Goal: Information Seeking & Learning: Learn about a topic

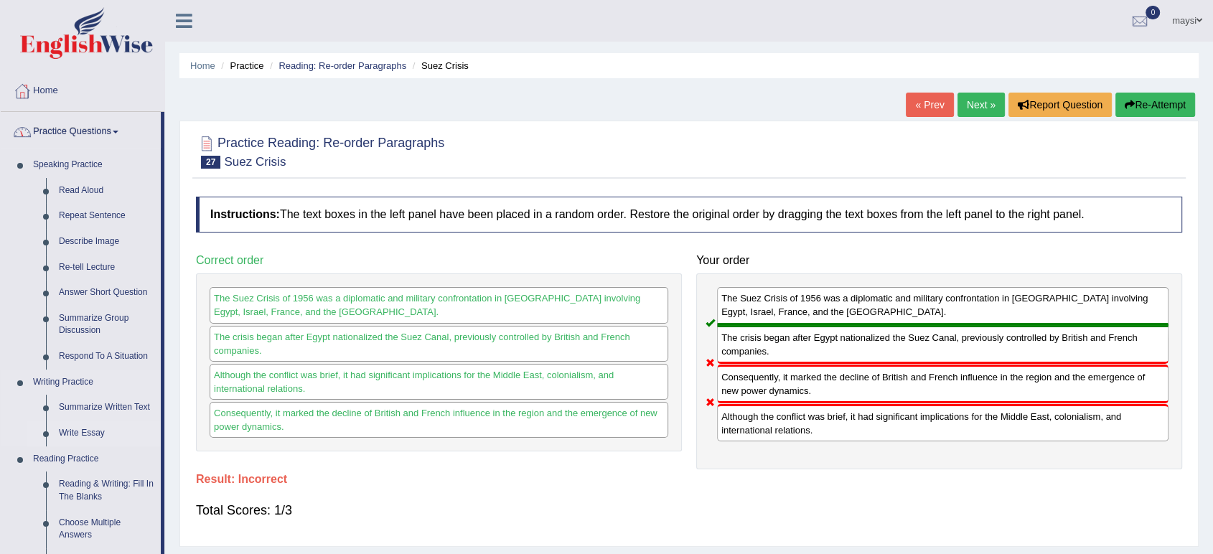
click at [88, 434] on link "Write Essay" at bounding box center [106, 434] width 108 height 26
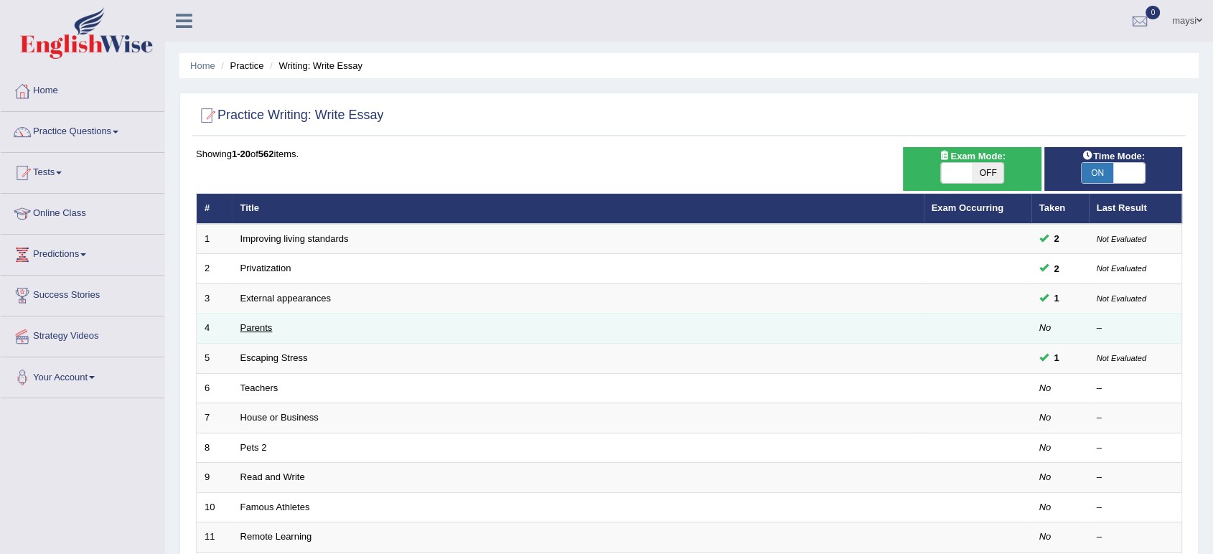
click at [250, 324] on link "Parents" at bounding box center [256, 327] width 32 height 11
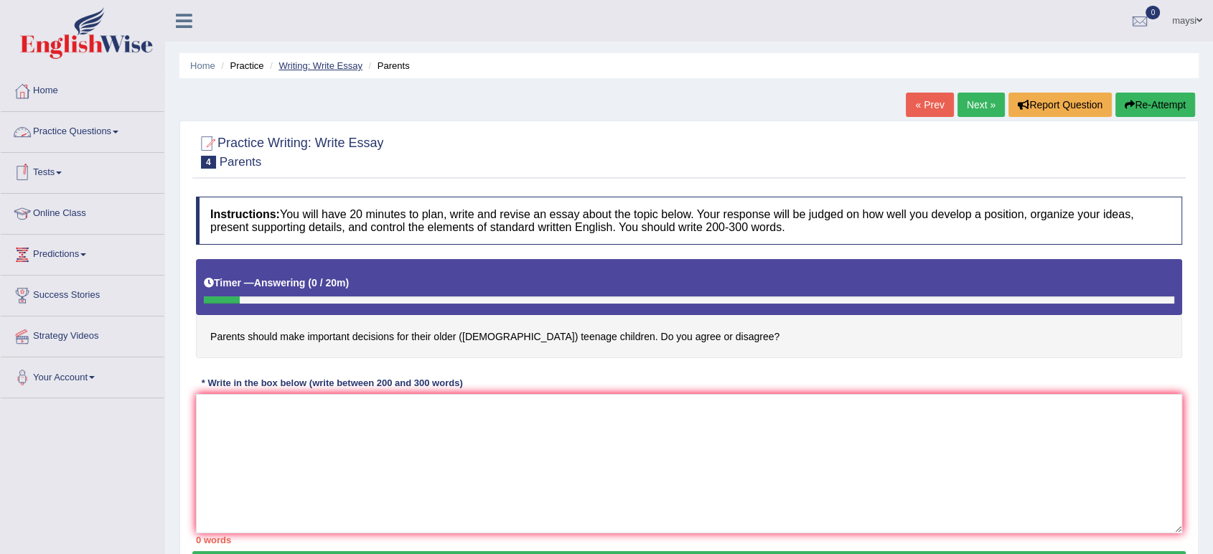
click at [334, 67] on link "Writing: Write Essay" at bounding box center [320, 65] width 84 height 11
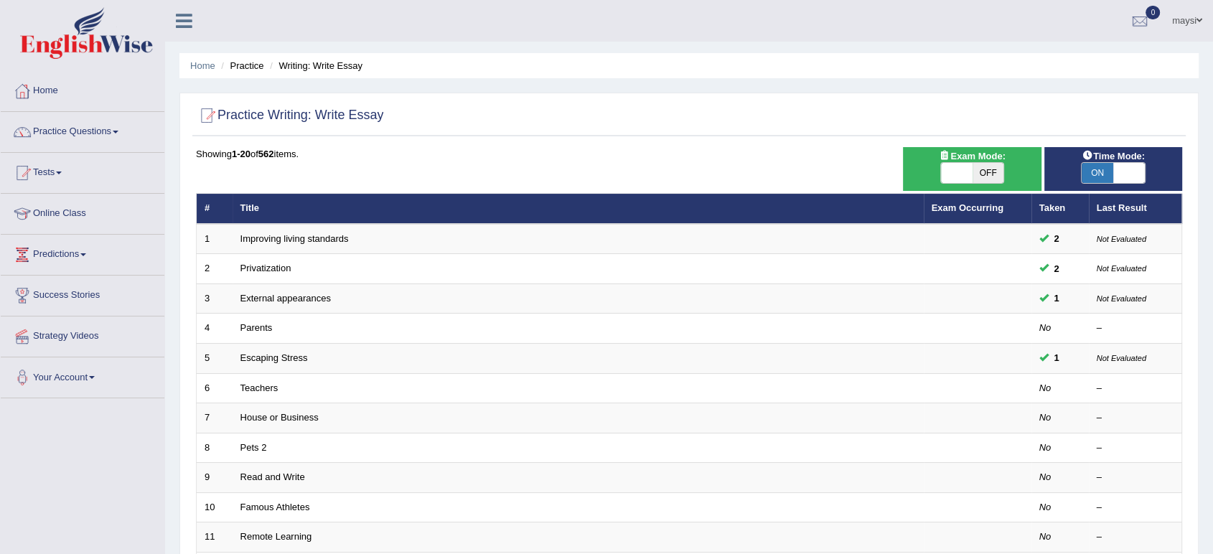
click at [1102, 165] on span "ON" at bounding box center [1097, 173] width 32 height 20
checkbox input "false"
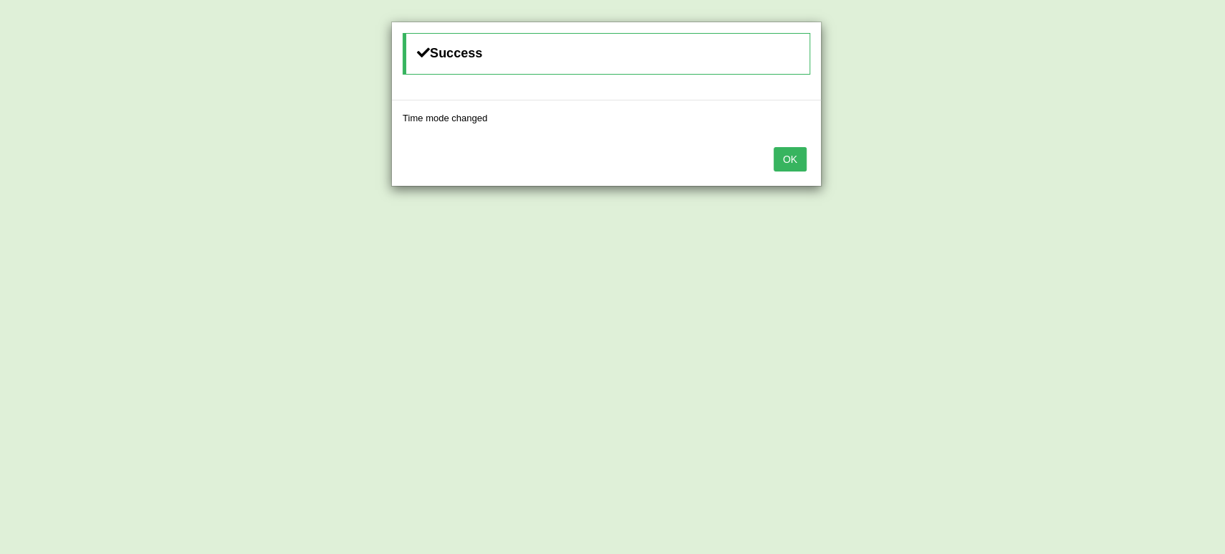
click at [789, 150] on button "OK" at bounding box center [790, 159] width 33 height 24
drag, startPoint x: 789, startPoint y: 150, endPoint x: 783, endPoint y: 157, distance: 9.7
click at [789, 150] on button "OK" at bounding box center [790, 159] width 33 height 24
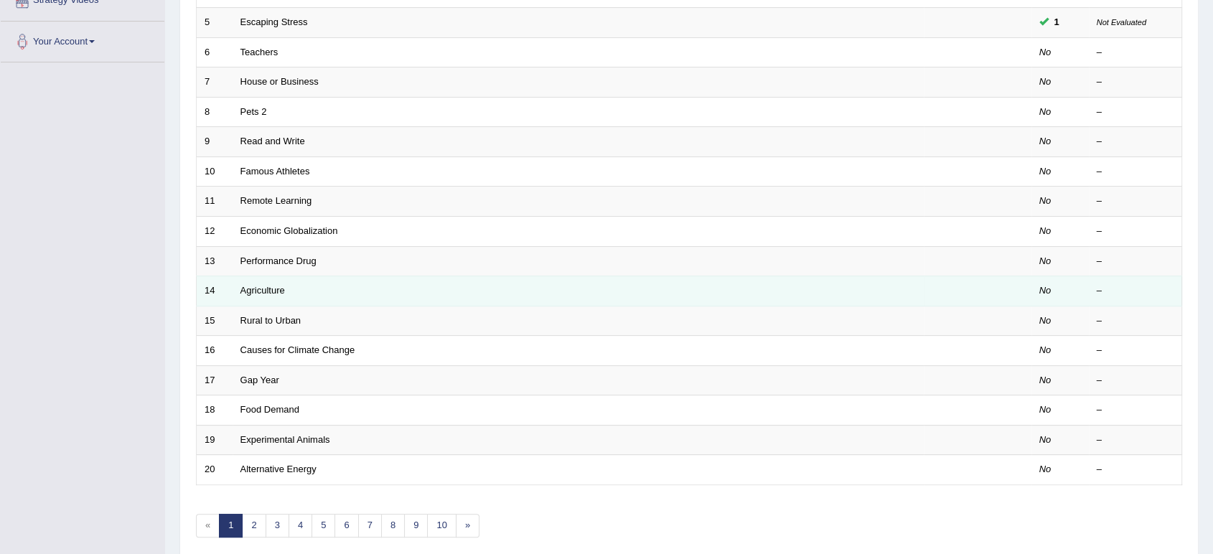
scroll to position [394, 0]
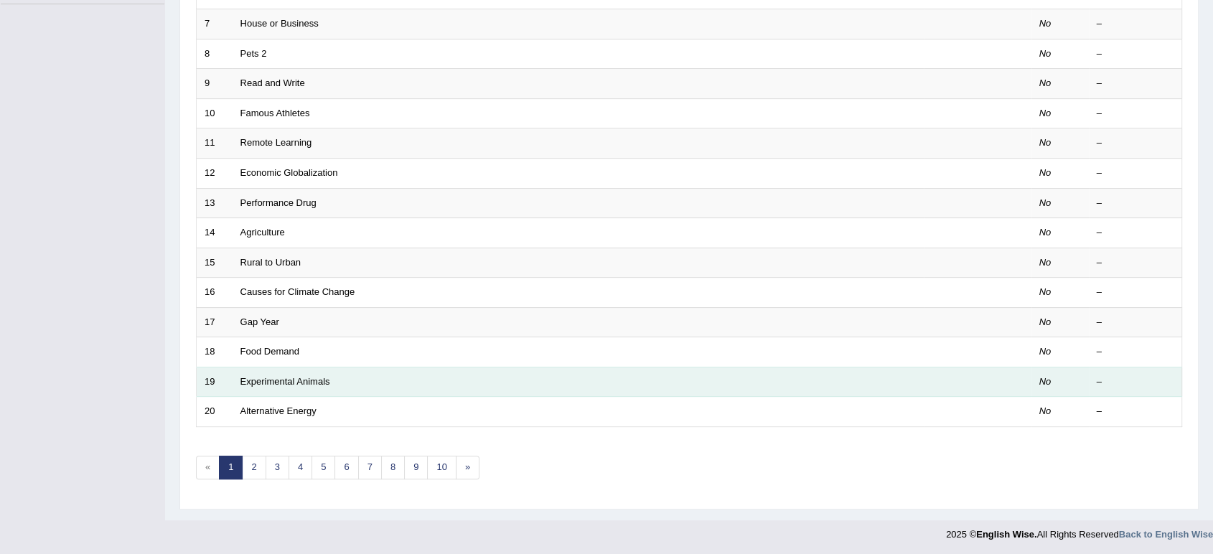
drag, startPoint x: 436, startPoint y: 466, endPoint x: 390, endPoint y: 388, distance: 90.1
click at [390, 388] on td "Experimental Animals" at bounding box center [578, 382] width 691 height 30
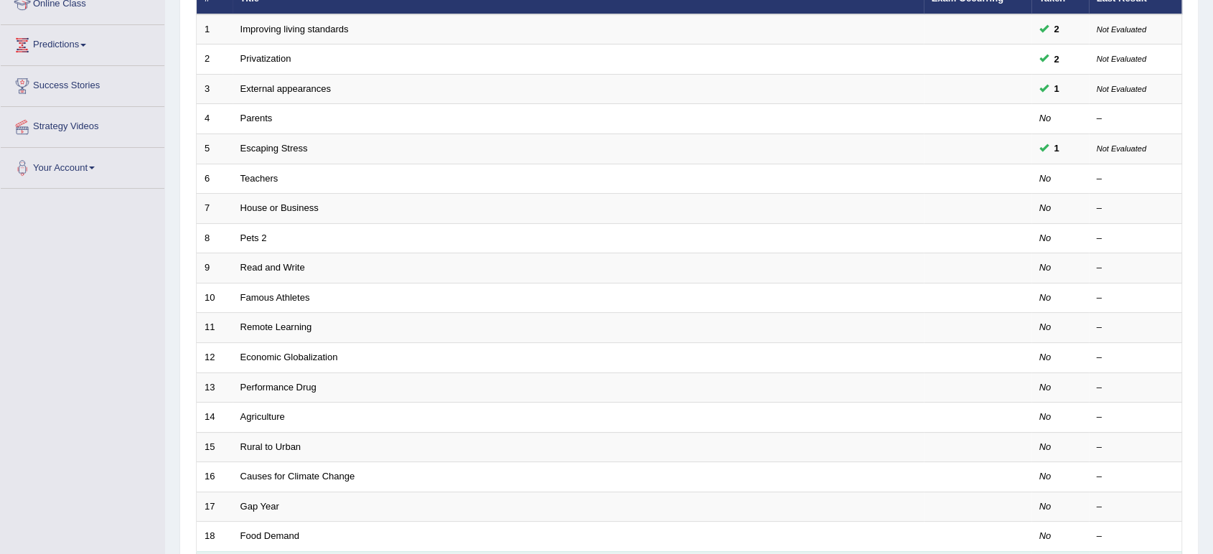
scroll to position [75, 0]
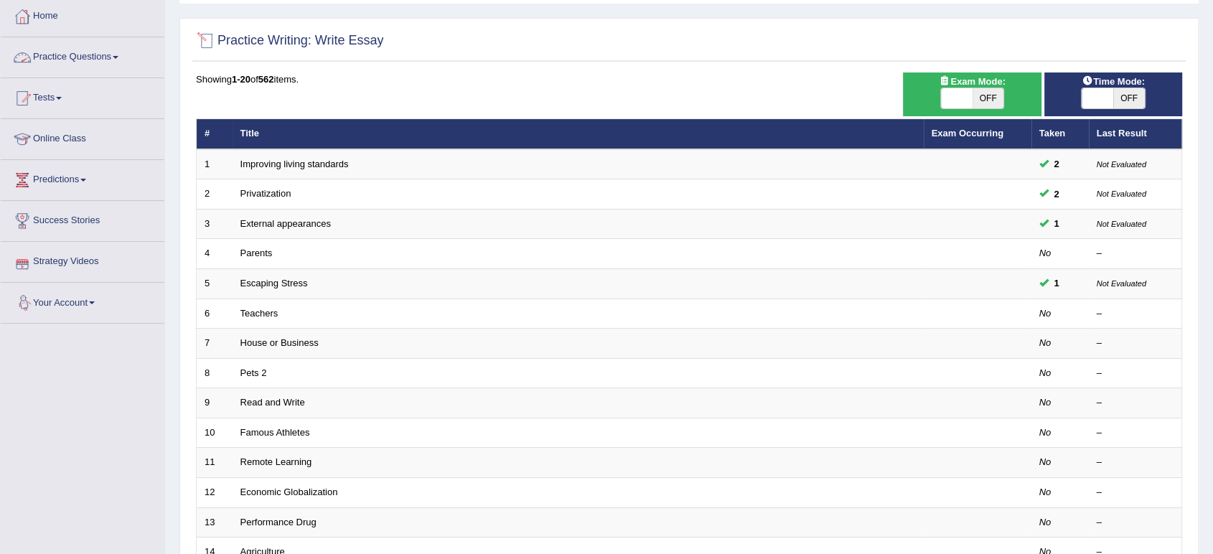
click at [126, 47] on link "Practice Questions" at bounding box center [83, 55] width 164 height 36
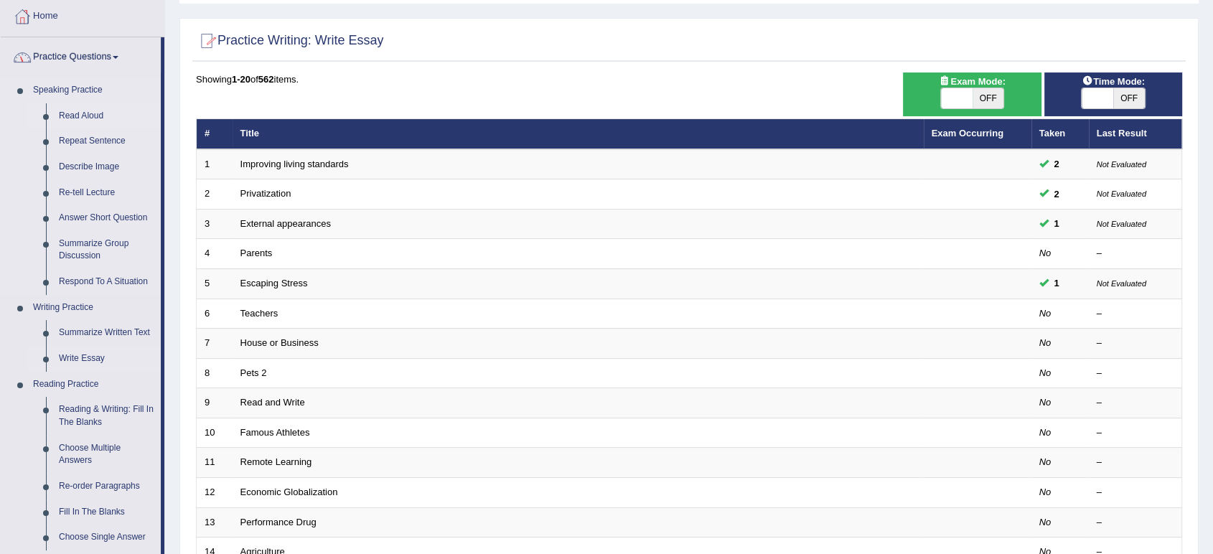
click at [84, 111] on link "Read Aloud" at bounding box center [106, 116] width 108 height 26
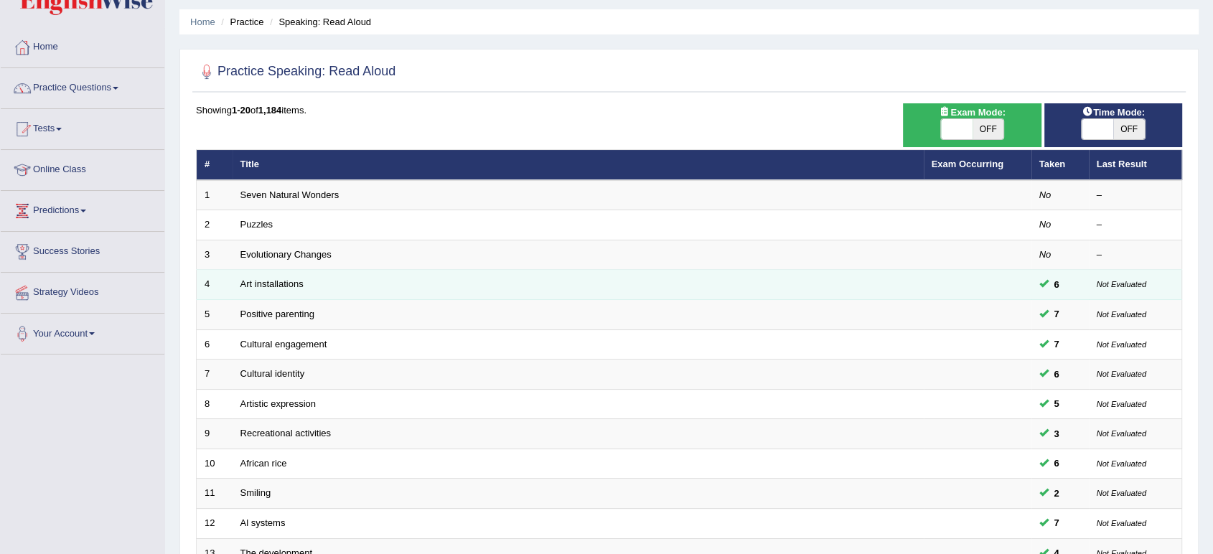
scroll to position [159, 0]
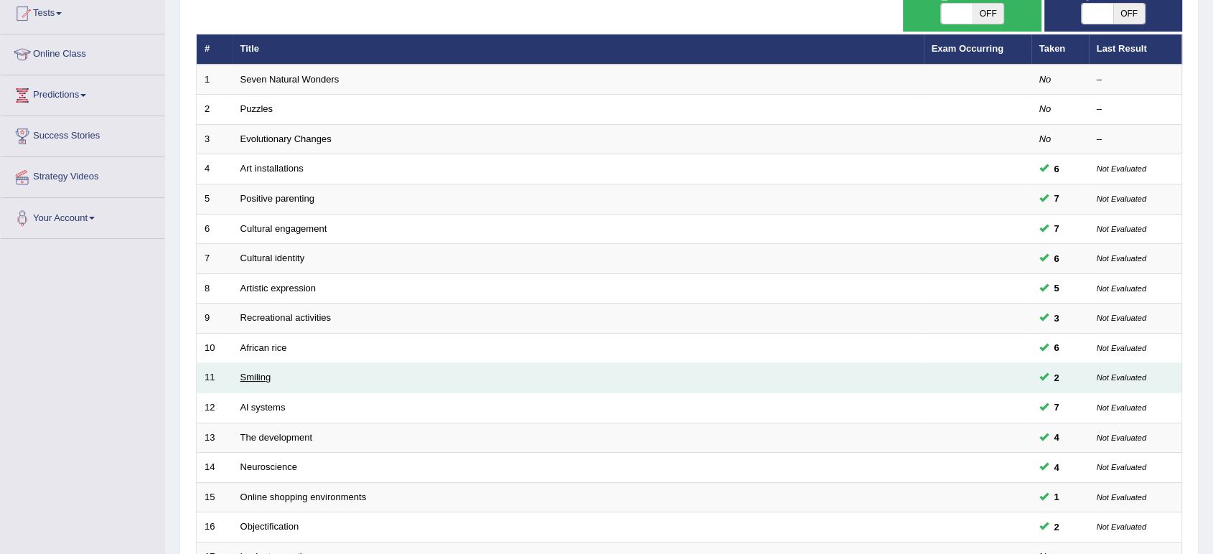
click at [253, 375] on link "Smiling" at bounding box center [255, 377] width 31 height 11
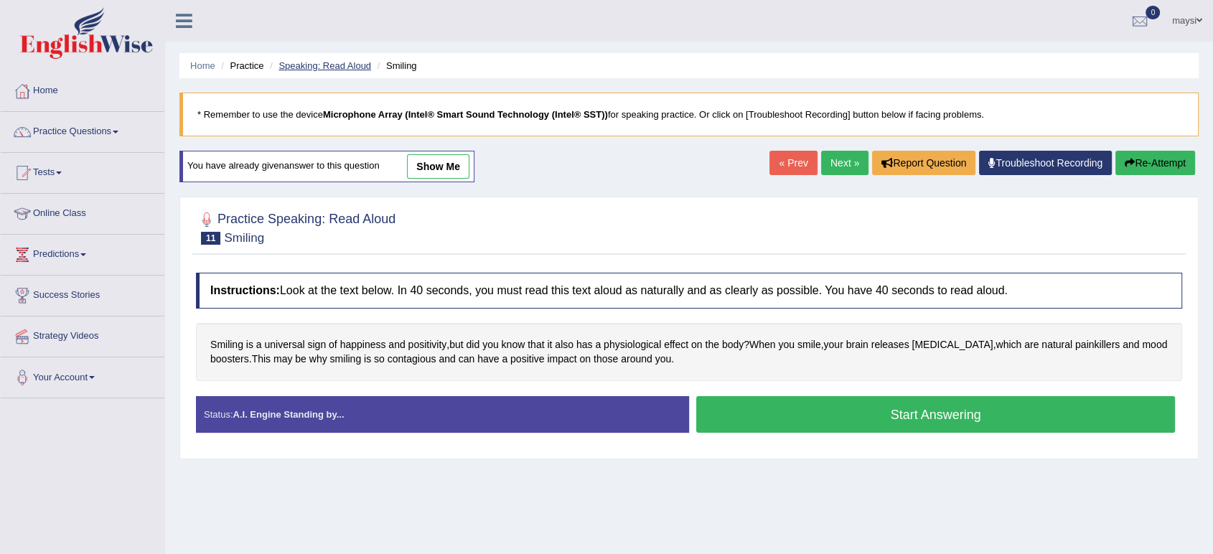
click at [316, 60] on link "Speaking: Read Aloud" at bounding box center [324, 65] width 93 height 11
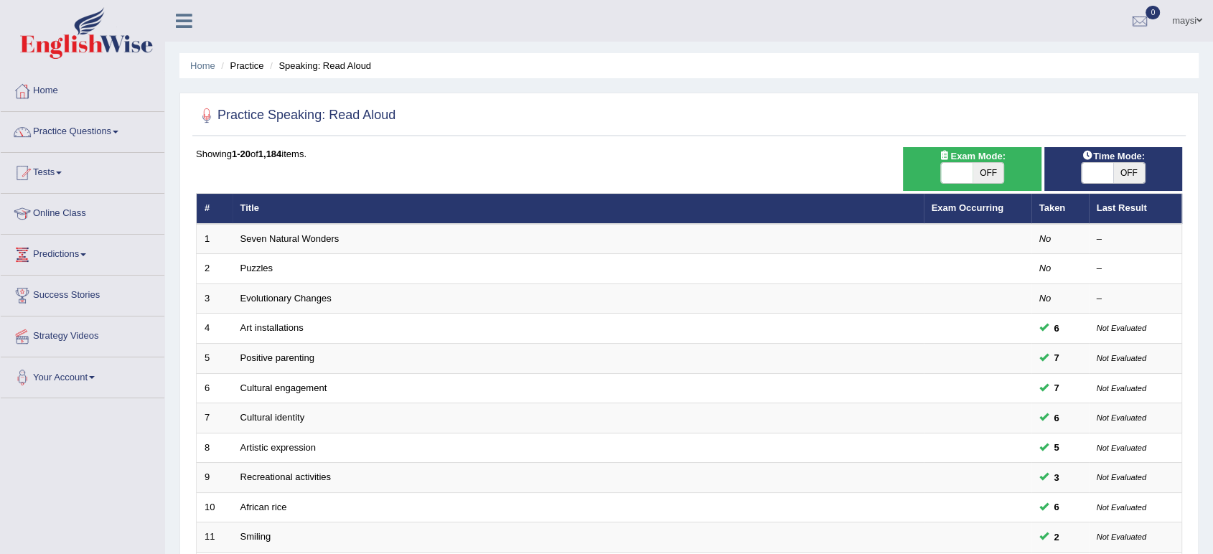
click at [1126, 172] on span "OFF" at bounding box center [1129, 173] width 32 height 20
checkbox input "true"
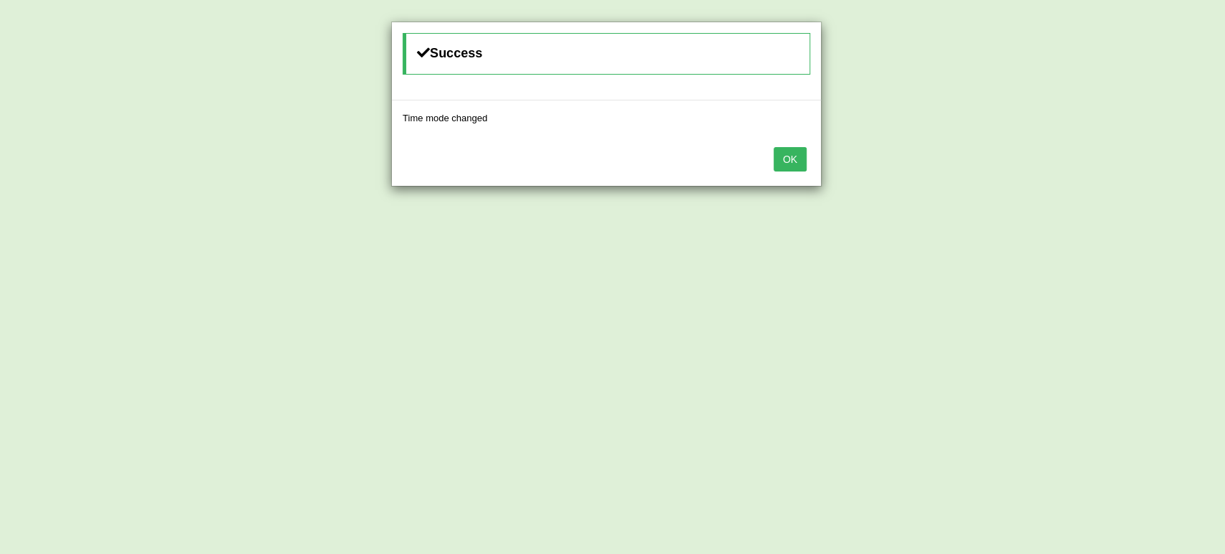
click at [802, 151] on button "OK" at bounding box center [790, 159] width 33 height 24
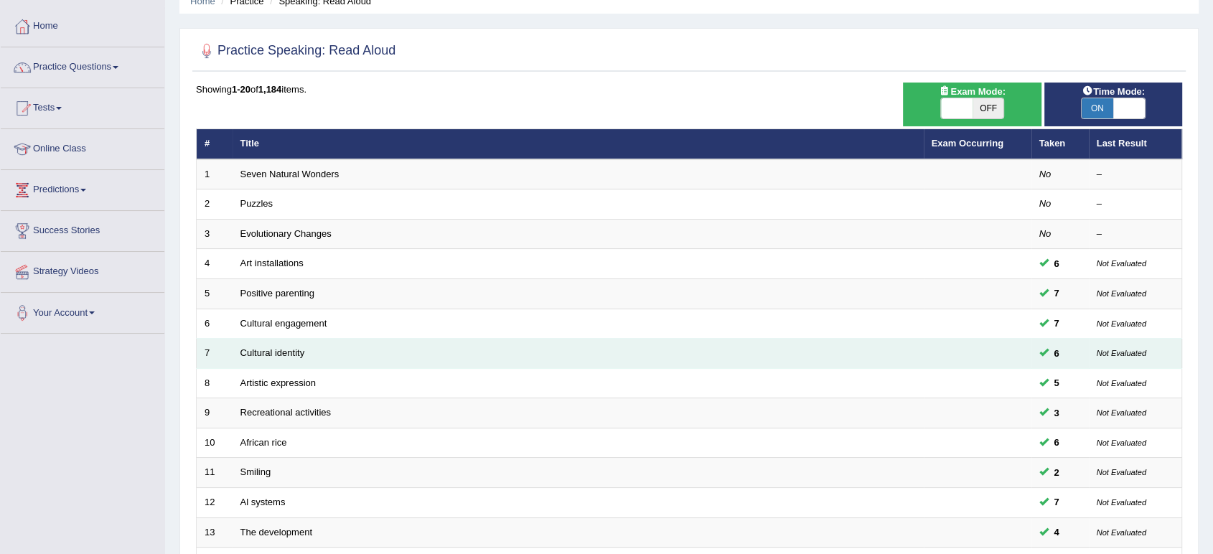
scroll to position [159, 0]
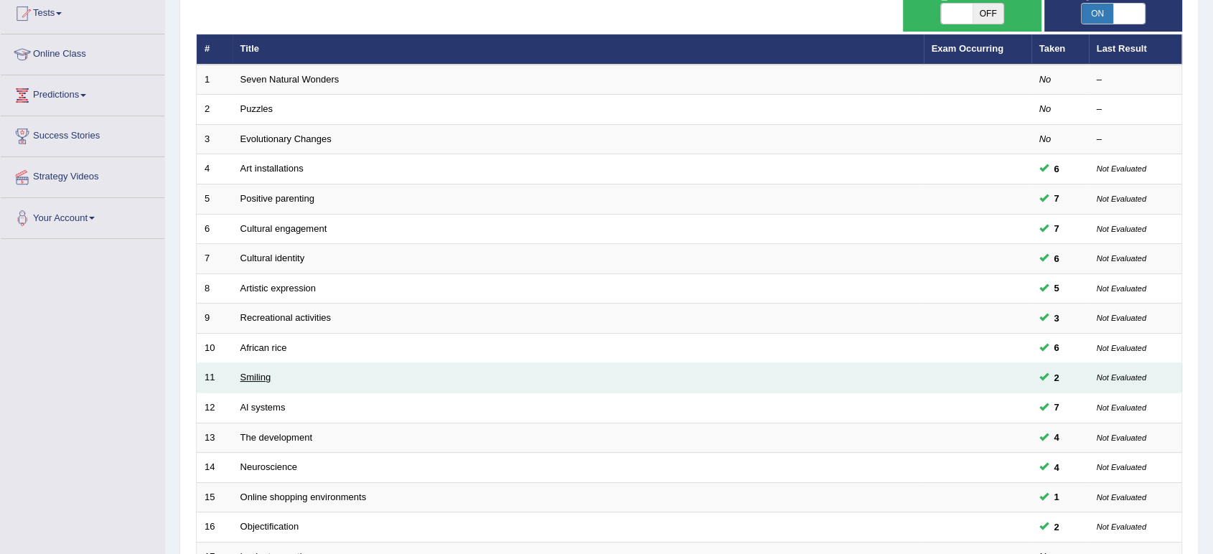
click at [246, 374] on link "Smiling" at bounding box center [255, 377] width 31 height 11
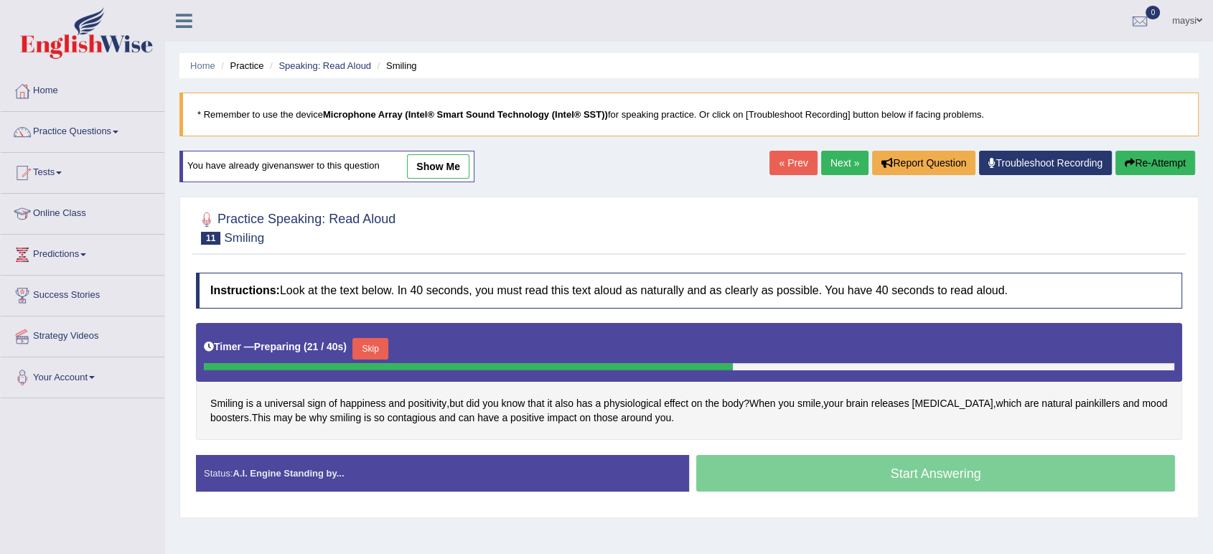
click at [815, 479] on div "Start Answering" at bounding box center [935, 475] width 493 height 40
click at [380, 344] on button "Skip" at bounding box center [370, 349] width 36 height 22
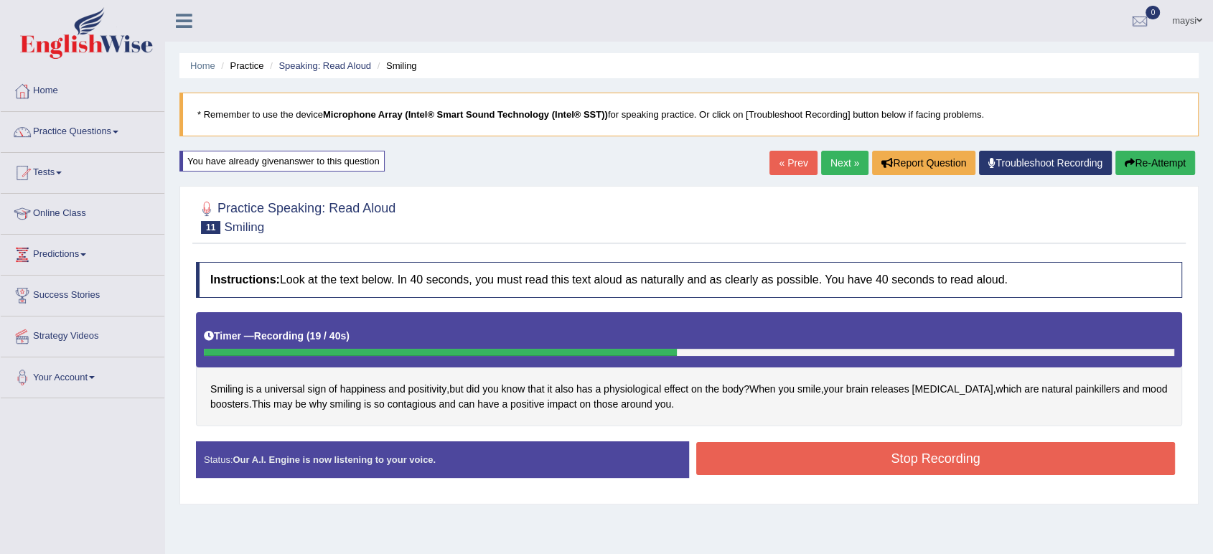
click at [778, 443] on button "Stop Recording" at bounding box center [935, 458] width 479 height 33
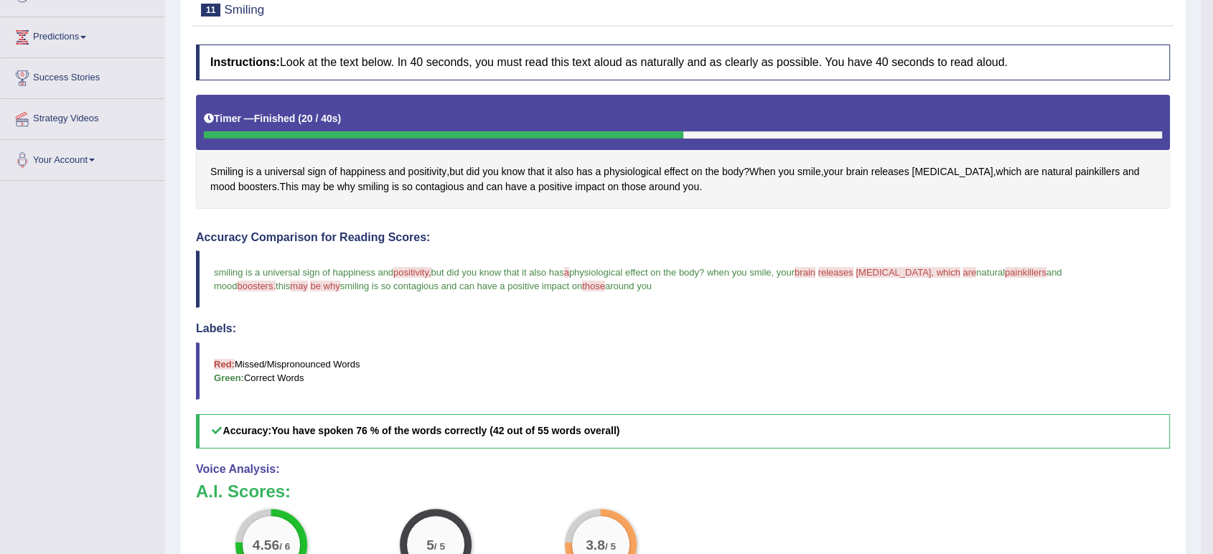
scroll to position [80, 0]
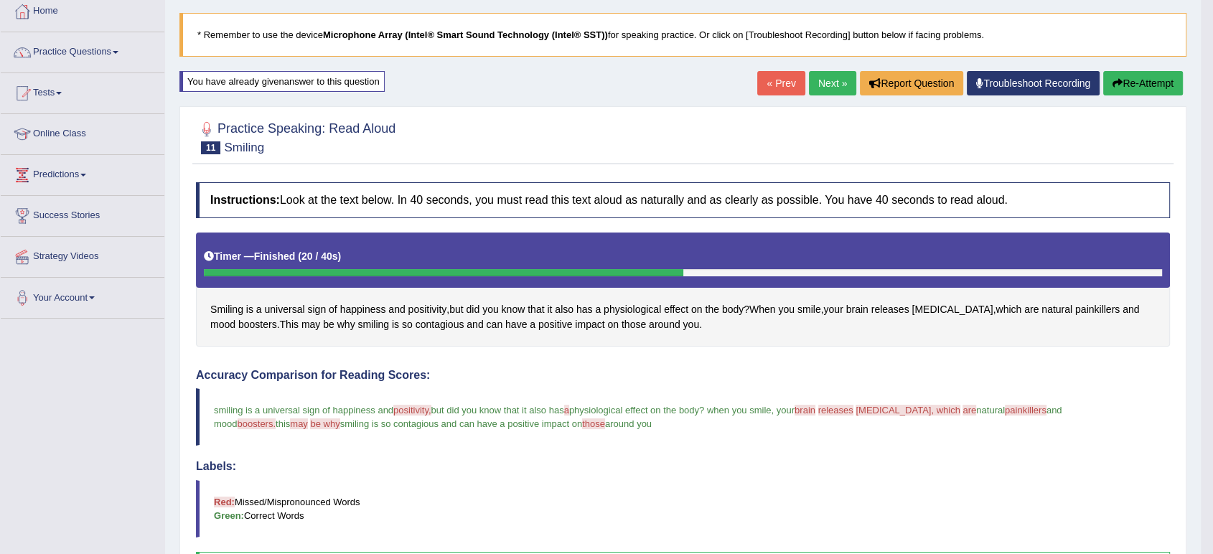
click at [831, 89] on link "Next »" at bounding box center [832, 83] width 47 height 24
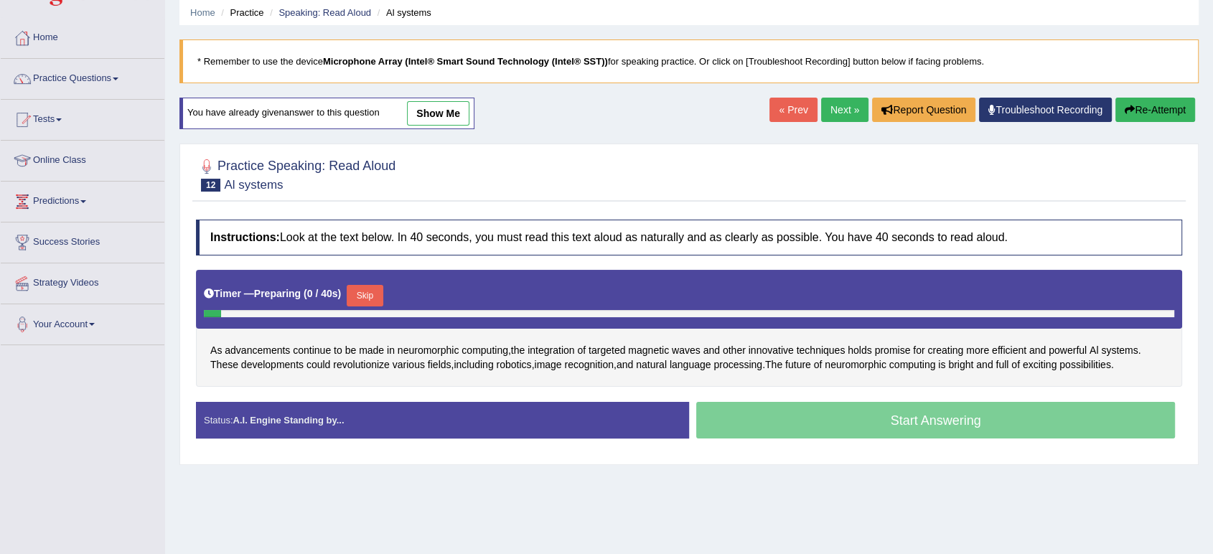
scroll to position [159, 0]
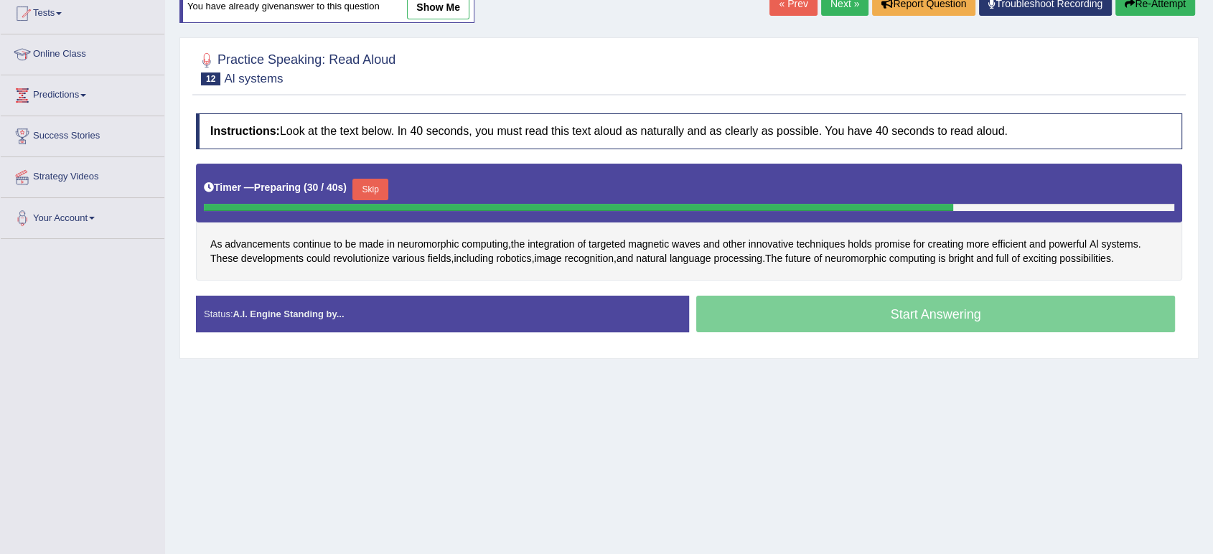
click at [845, 311] on div "Start Answering" at bounding box center [935, 316] width 493 height 40
click at [371, 184] on button "Skip" at bounding box center [370, 190] width 36 height 22
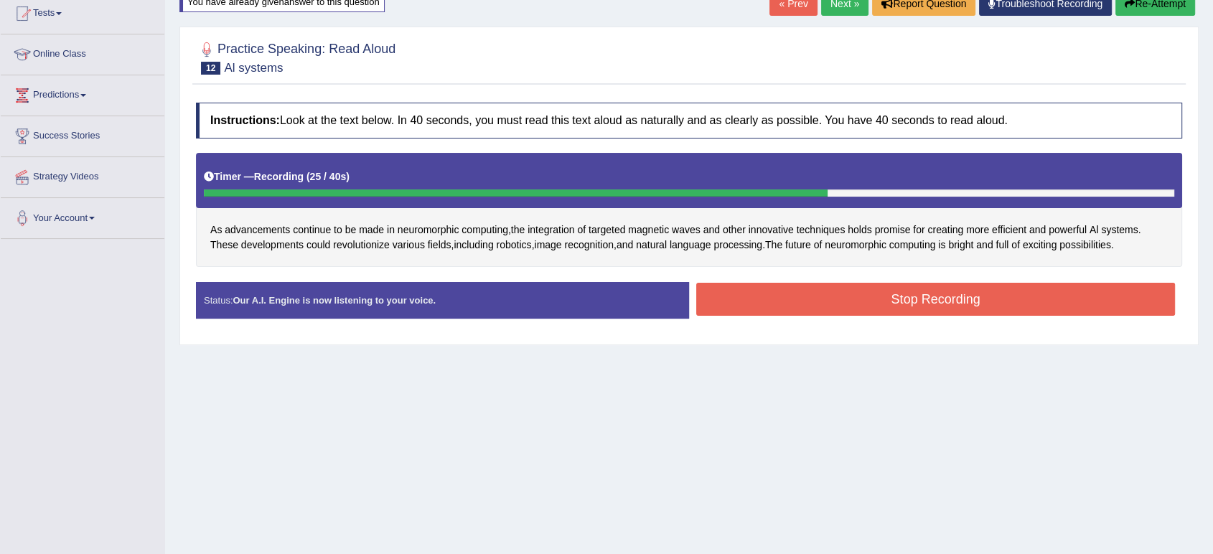
click at [728, 291] on button "Stop Recording" at bounding box center [935, 299] width 479 height 33
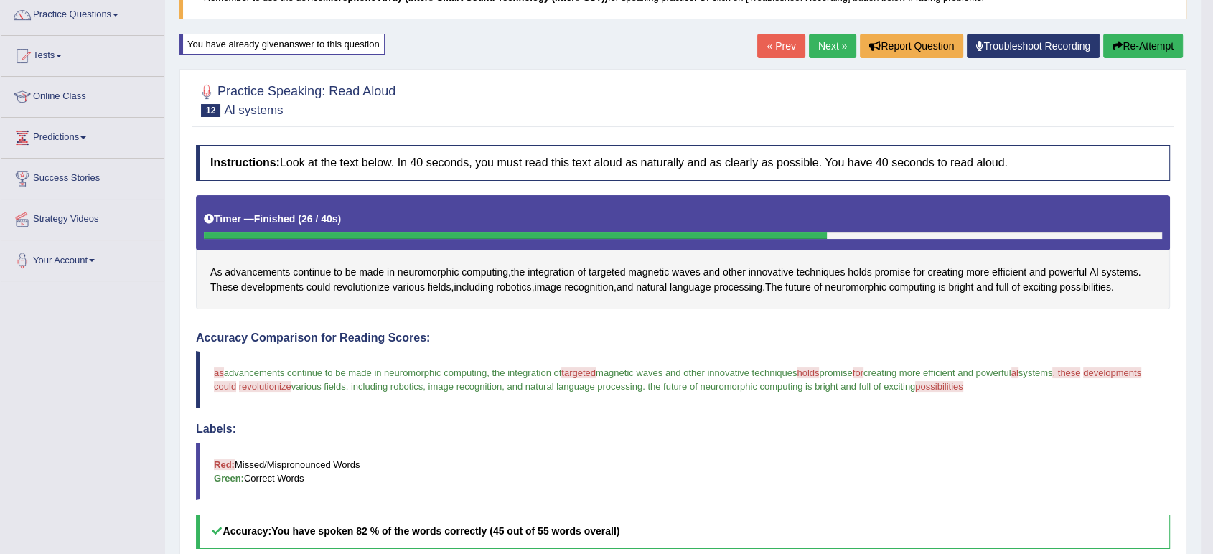
scroll to position [80, 0]
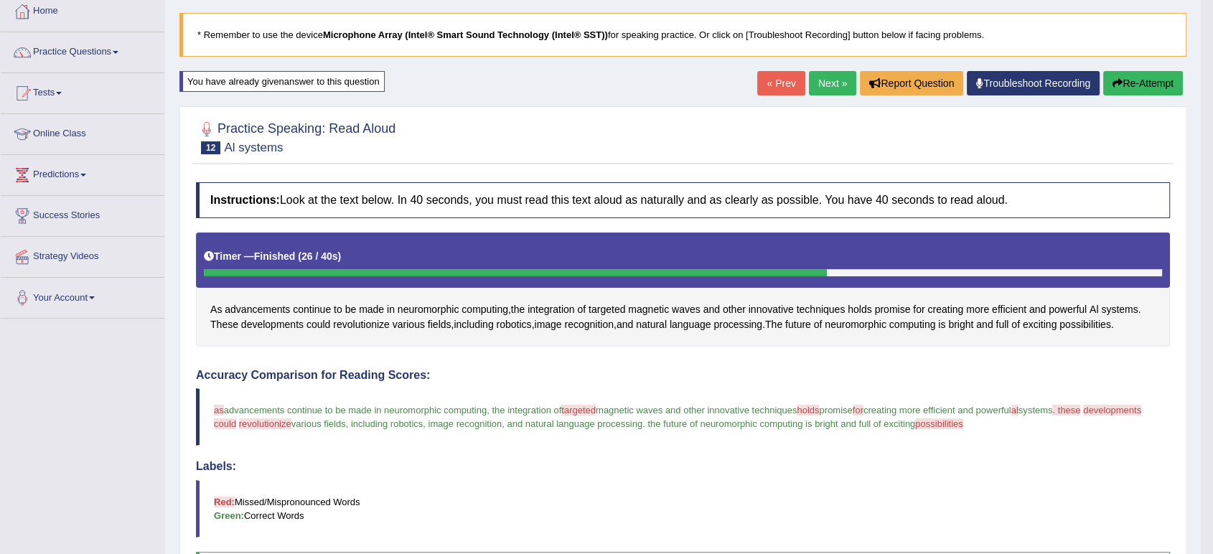
click at [833, 85] on link "Next »" at bounding box center [832, 83] width 47 height 24
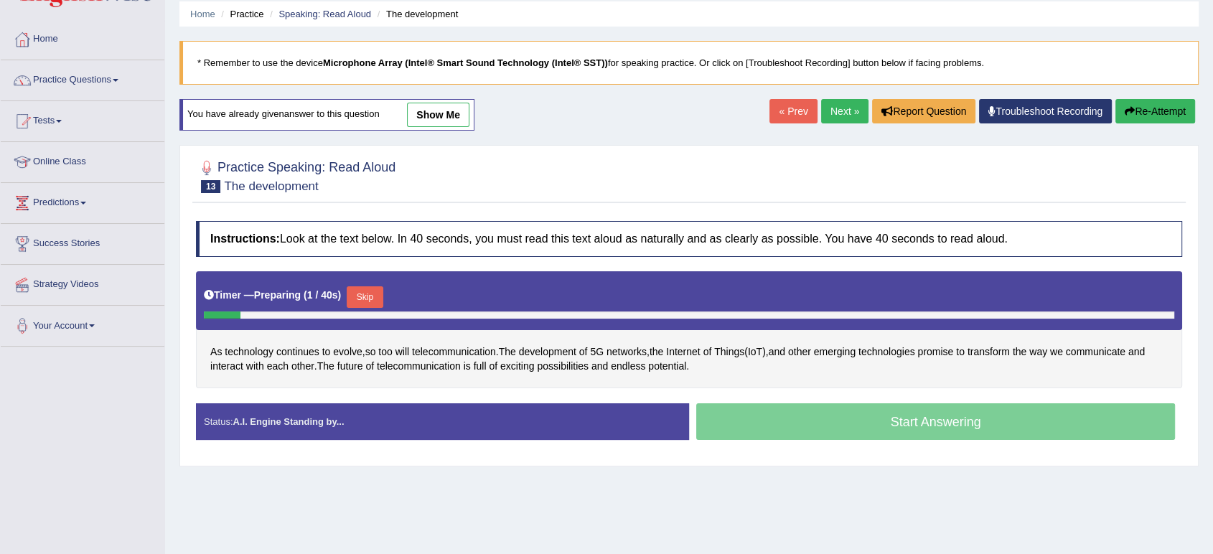
scroll to position [80, 0]
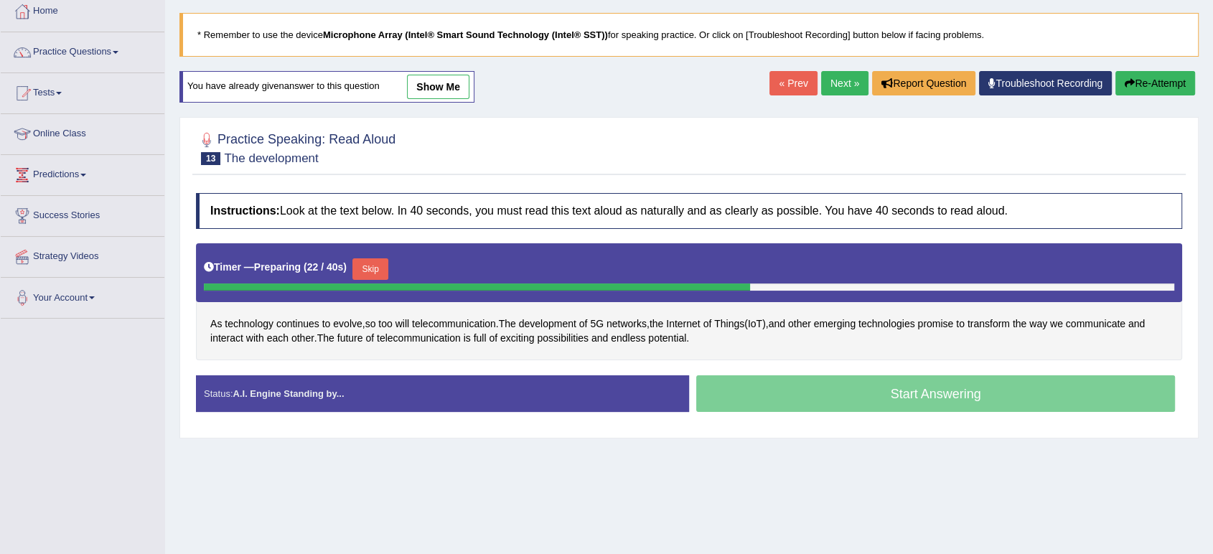
click at [780, 392] on div "Start Answering" at bounding box center [935, 395] width 493 height 40
click at [364, 268] on button "Skip" at bounding box center [370, 269] width 36 height 22
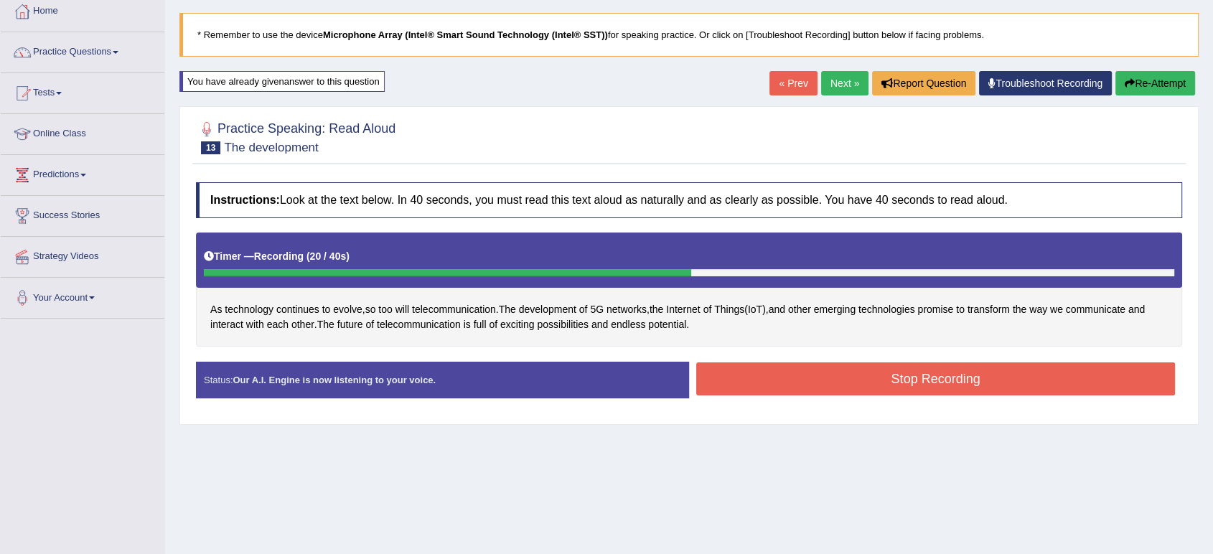
drag, startPoint x: 963, startPoint y: 591, endPoint x: 741, endPoint y: 425, distance: 277.4
click at [715, 385] on button "Stop Recording" at bounding box center [935, 378] width 479 height 33
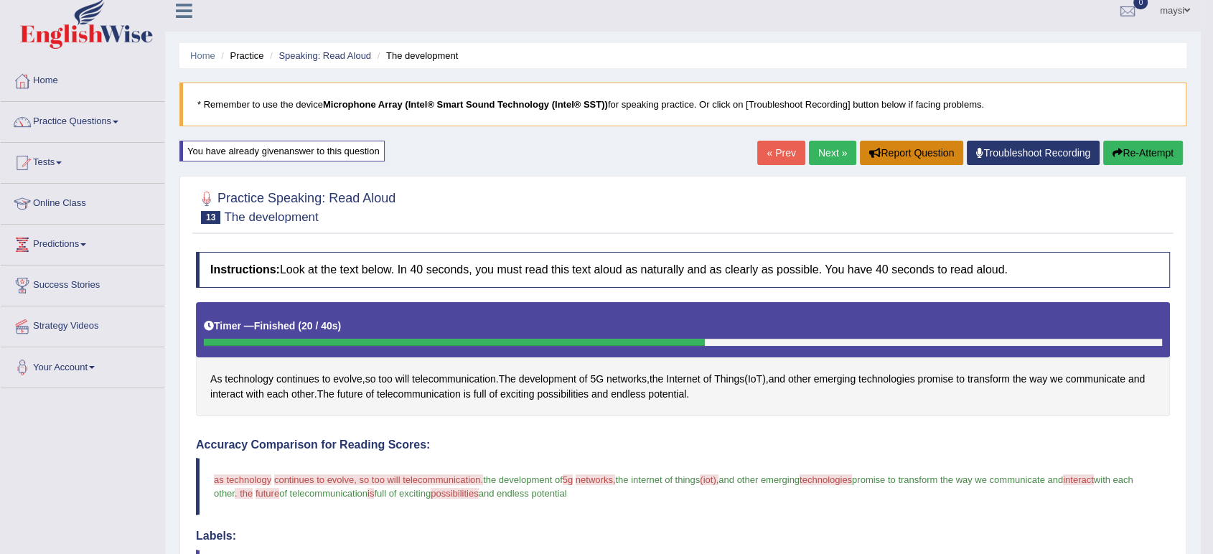
scroll to position [0, 0]
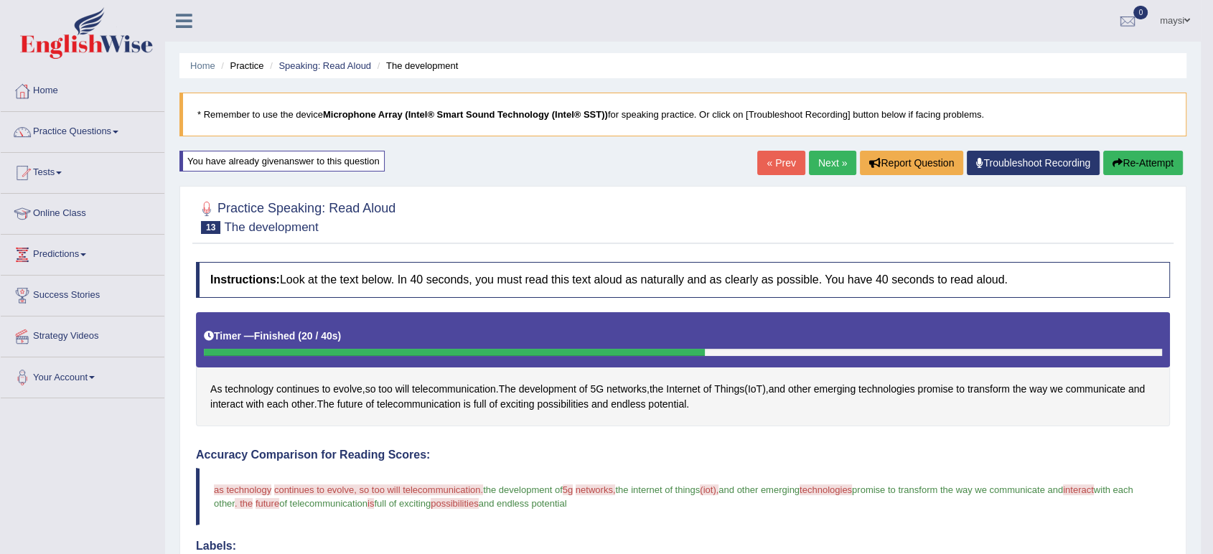
click at [833, 161] on link "Next »" at bounding box center [832, 163] width 47 height 24
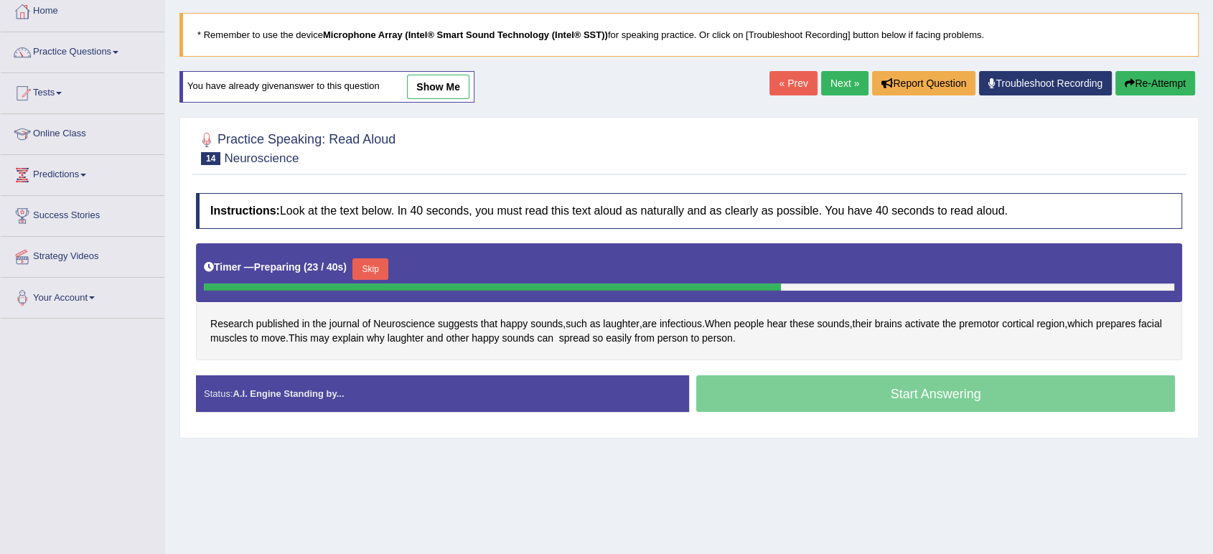
click at [375, 268] on button "Skip" at bounding box center [370, 269] width 36 height 22
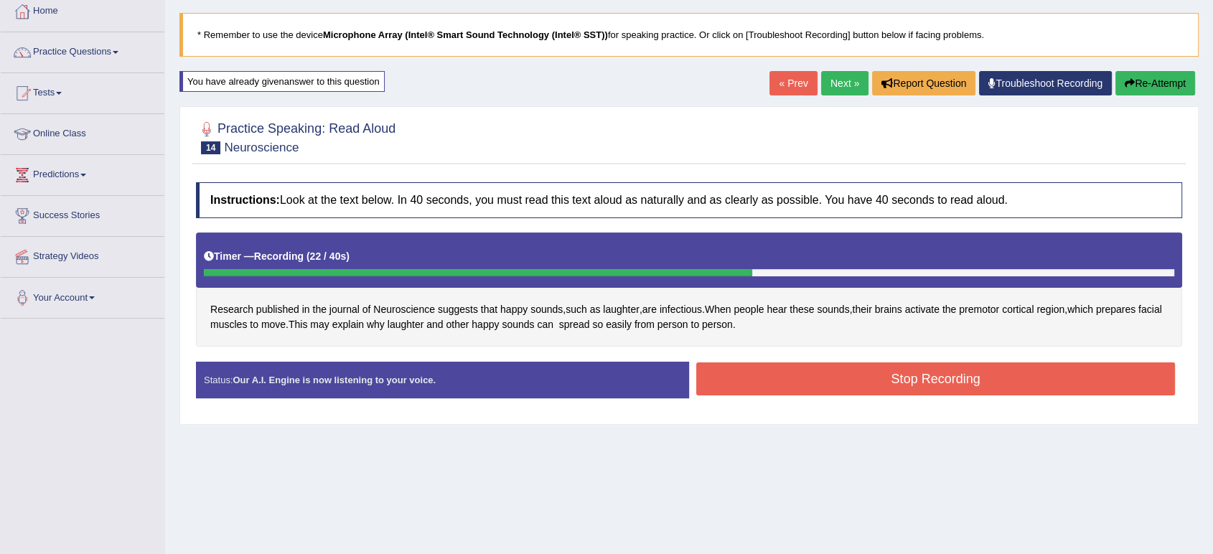
click at [964, 382] on button "Stop Recording" at bounding box center [935, 378] width 479 height 33
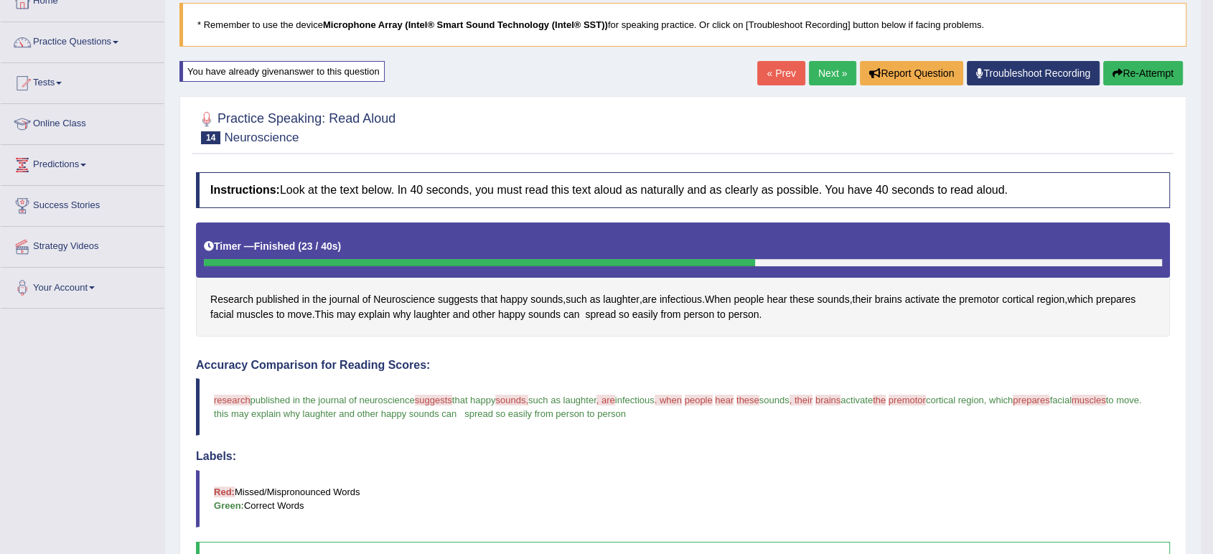
scroll to position [80, 0]
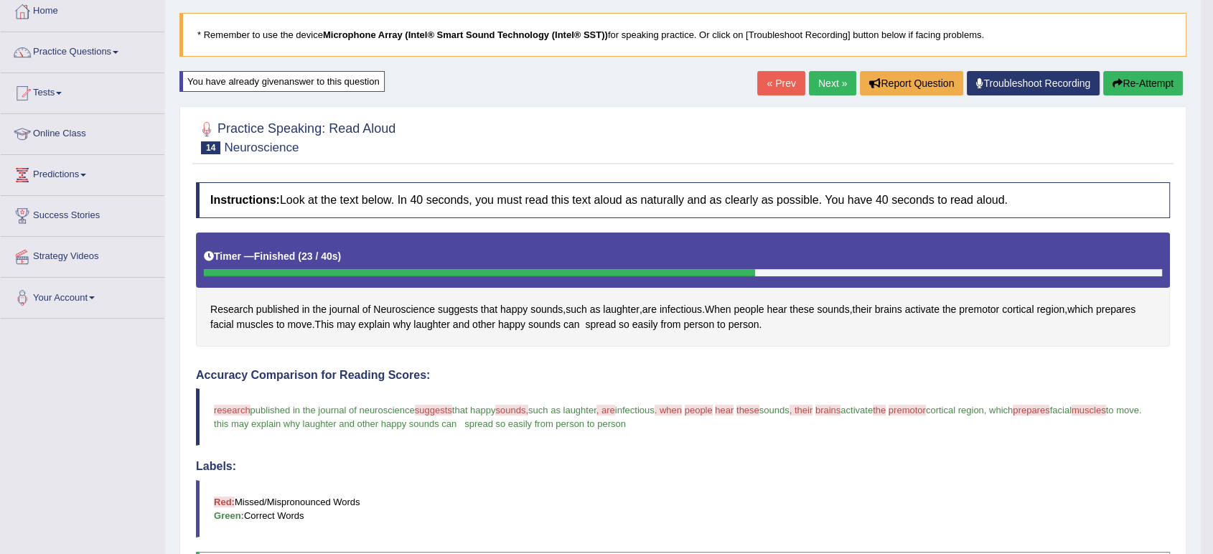
click at [837, 86] on link "Next »" at bounding box center [832, 83] width 47 height 24
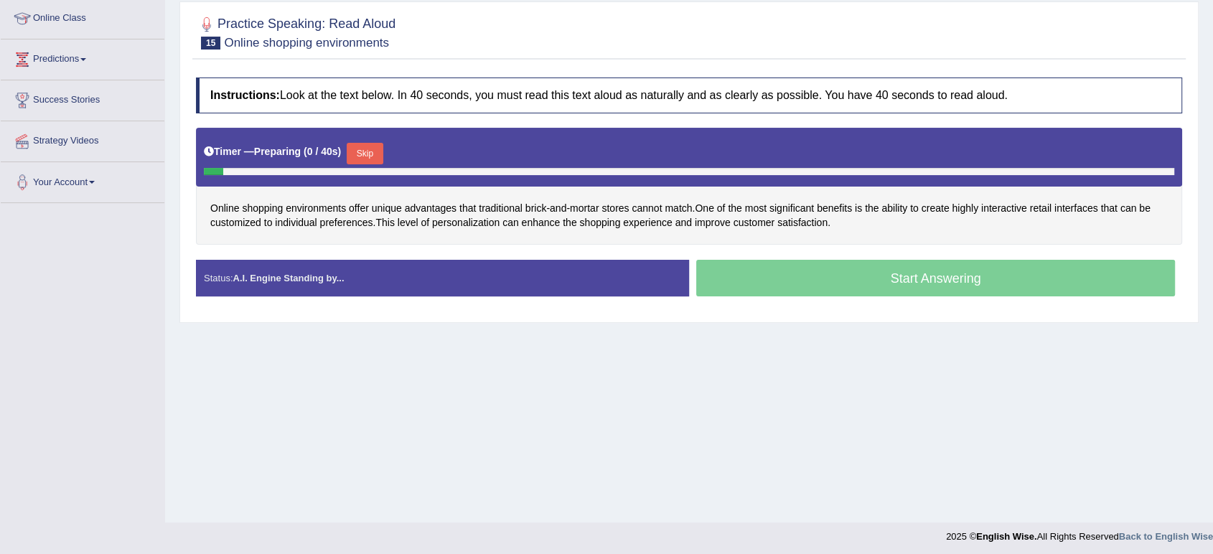
scroll to position [199, 0]
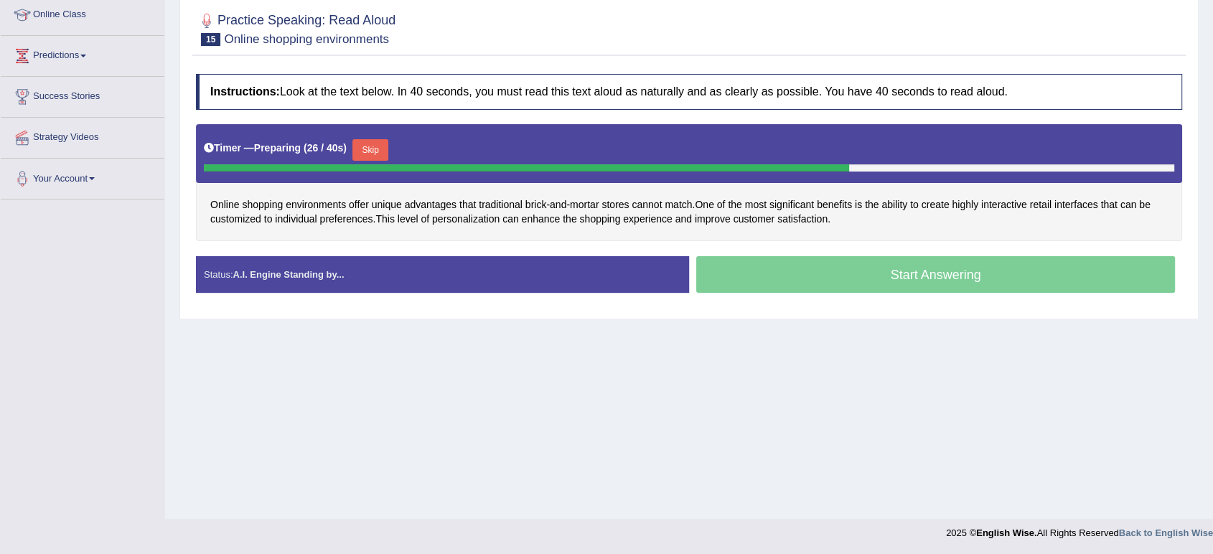
click at [372, 151] on button "Skip" at bounding box center [370, 150] width 36 height 22
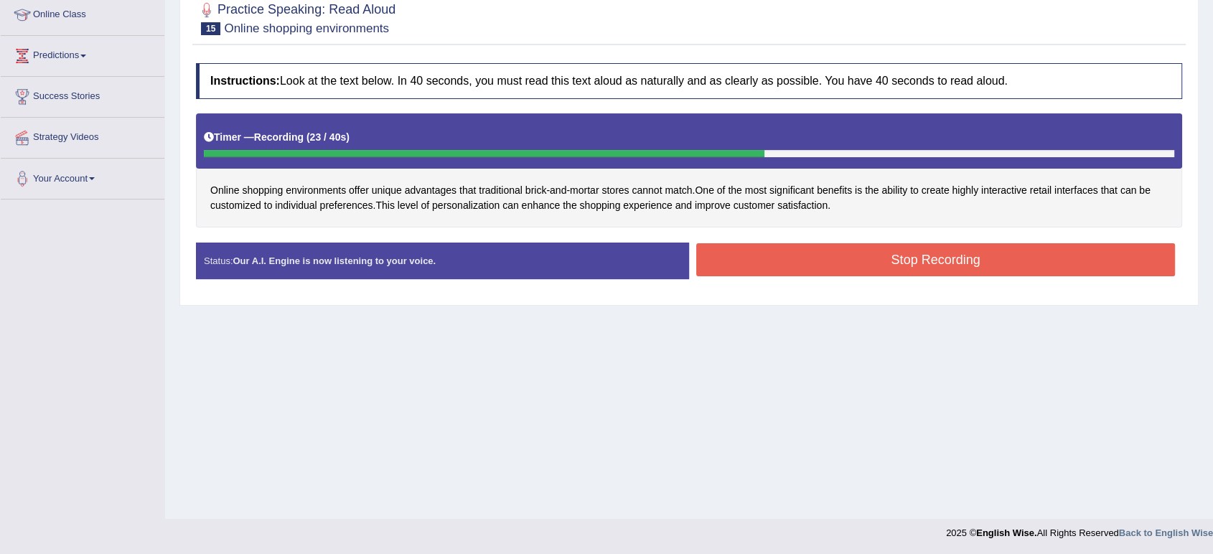
click at [779, 246] on button "Stop Recording" at bounding box center [935, 259] width 479 height 33
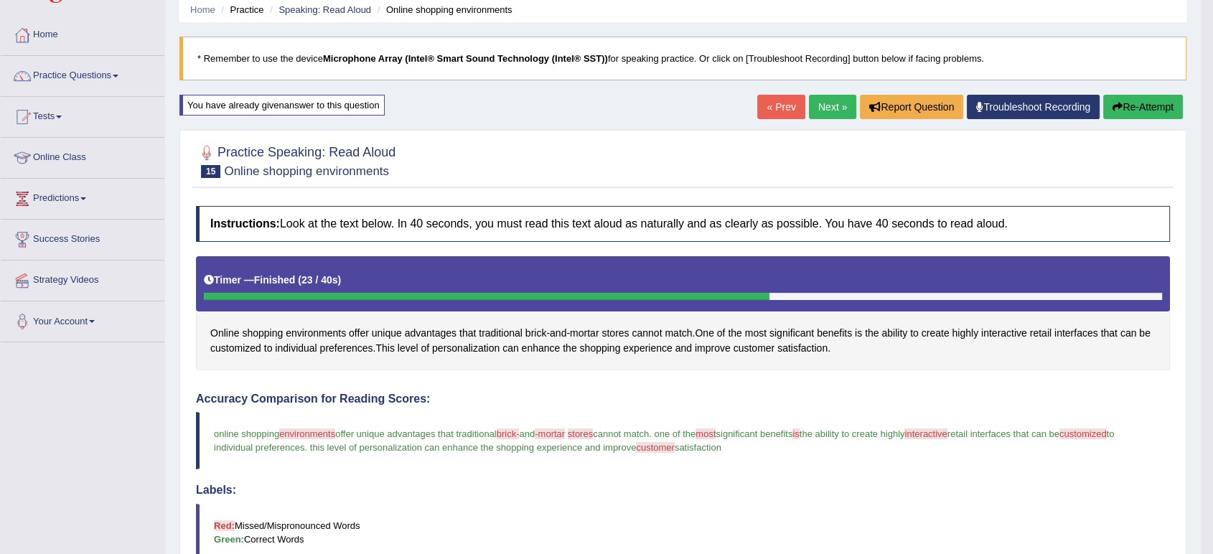
scroll to position [39, 0]
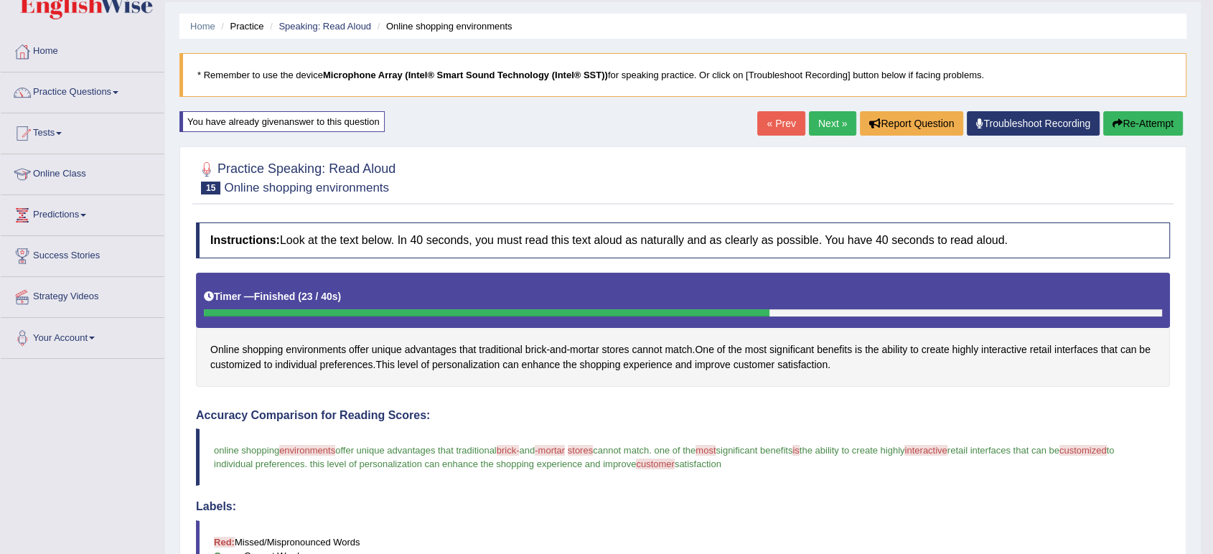
click at [827, 123] on link "Next »" at bounding box center [832, 123] width 47 height 24
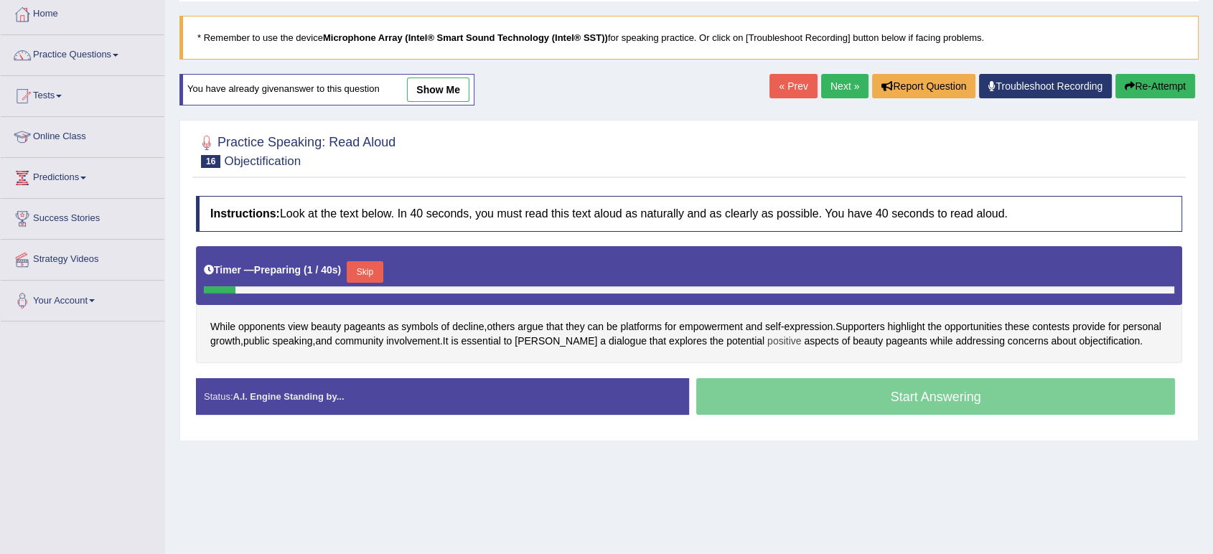
scroll to position [159, 0]
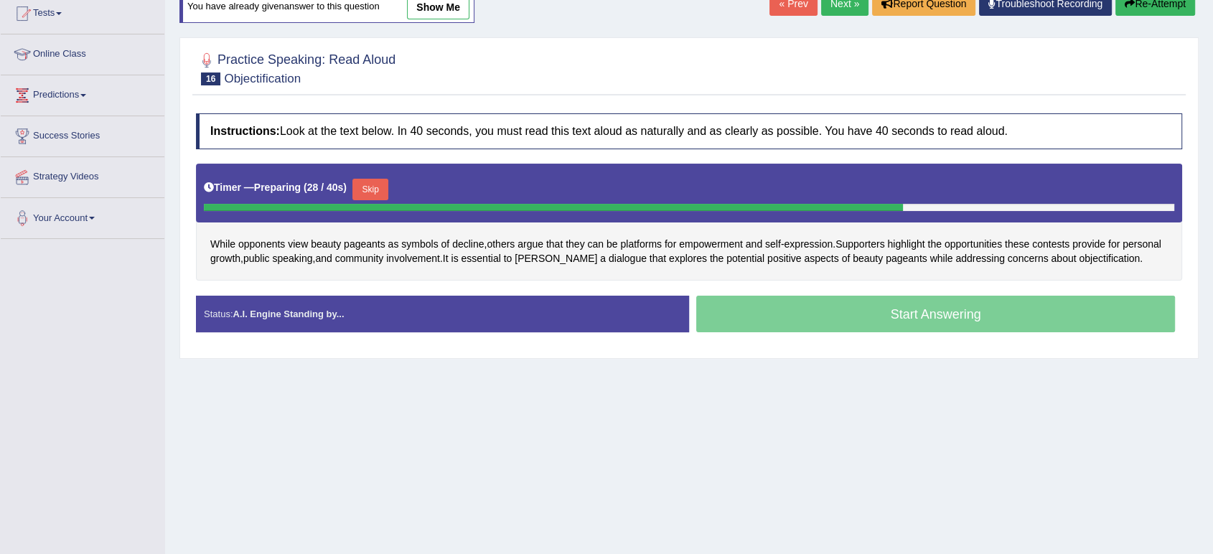
click at [373, 188] on button "Skip" at bounding box center [370, 190] width 36 height 22
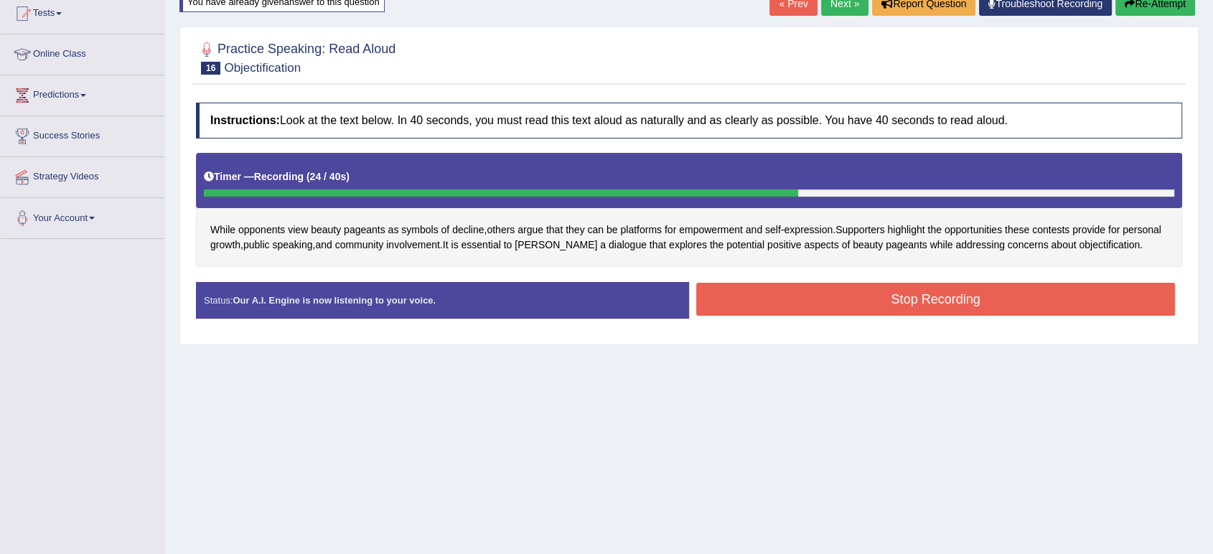
click at [821, 307] on button "Stop Recording" at bounding box center [935, 299] width 479 height 33
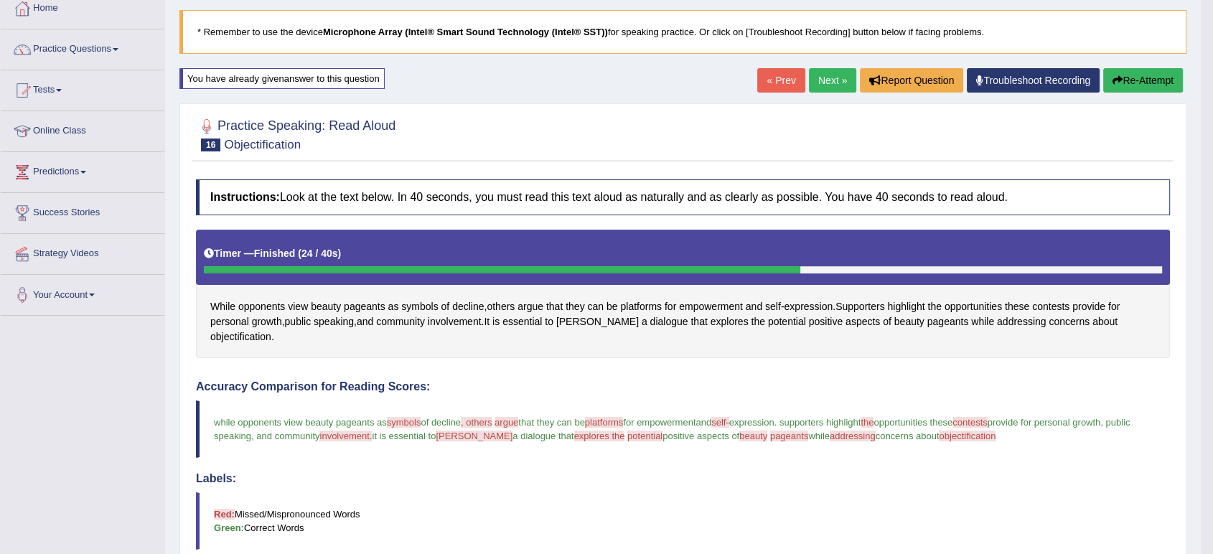
scroll to position [80, 0]
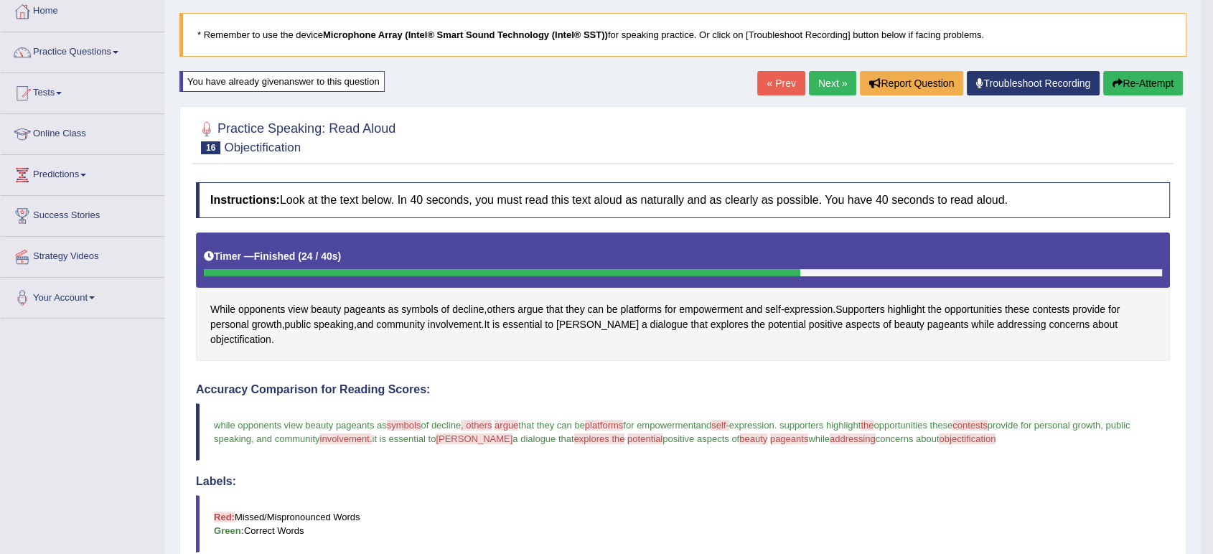
click at [830, 85] on link "Next »" at bounding box center [832, 83] width 47 height 24
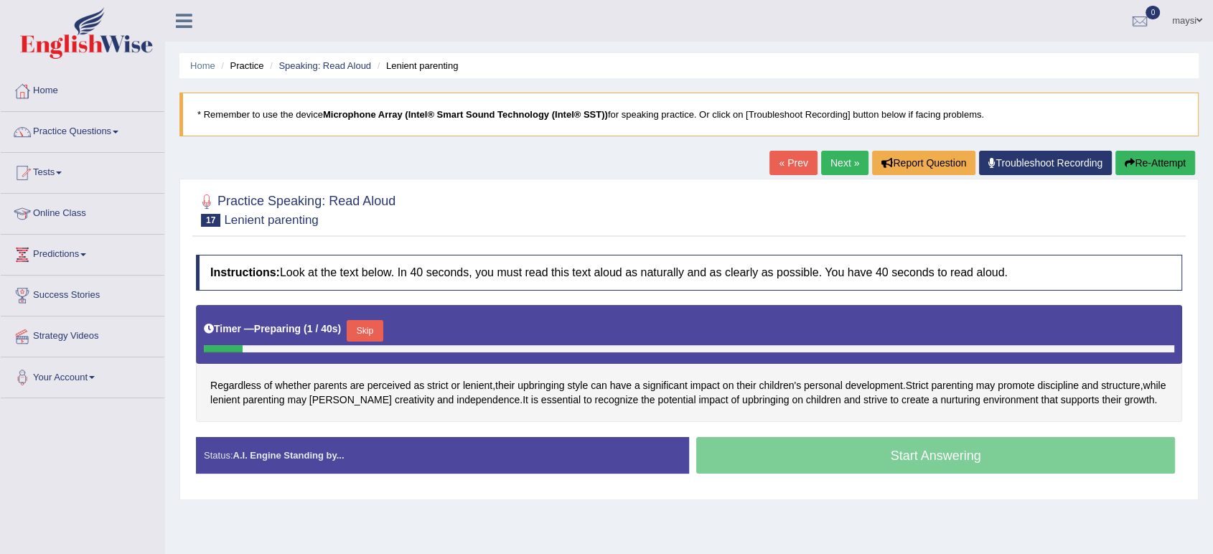
scroll to position [80, 0]
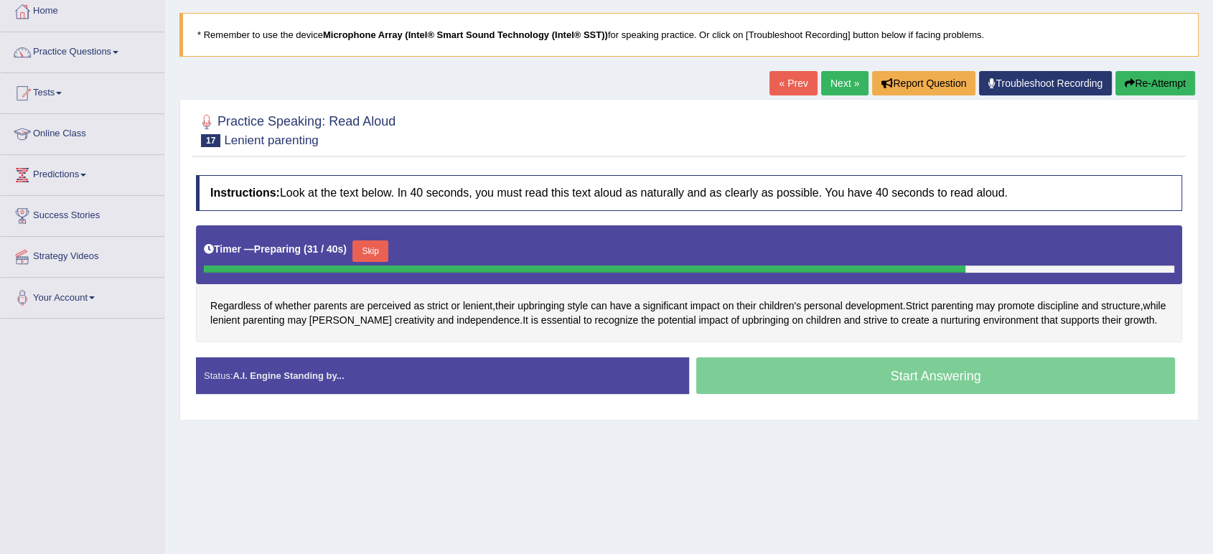
click at [378, 244] on button "Skip" at bounding box center [370, 251] width 36 height 22
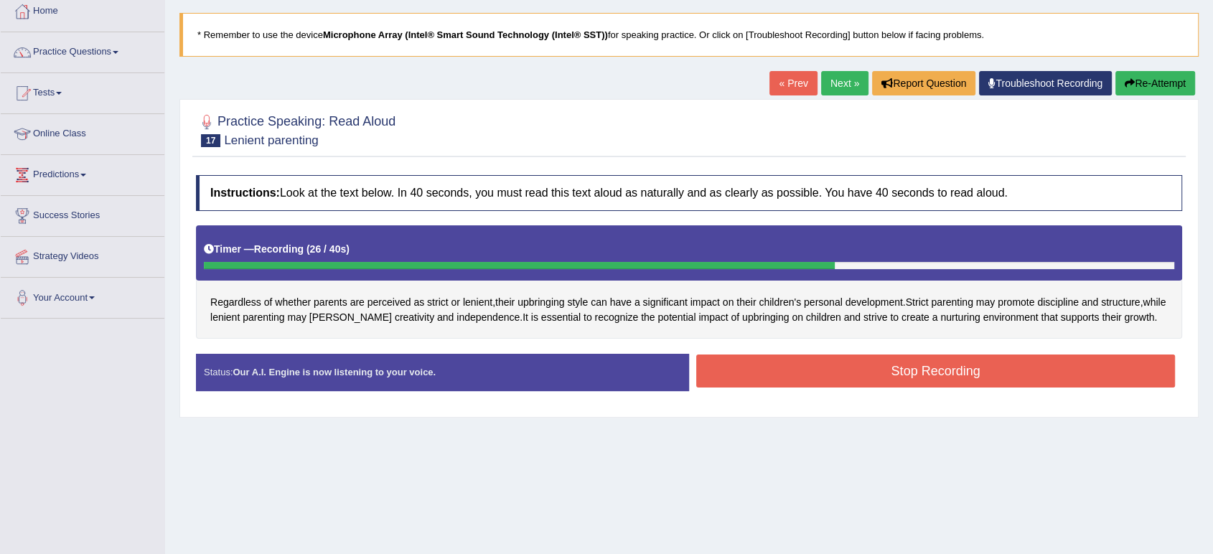
click at [901, 366] on button "Stop Recording" at bounding box center [935, 371] width 479 height 33
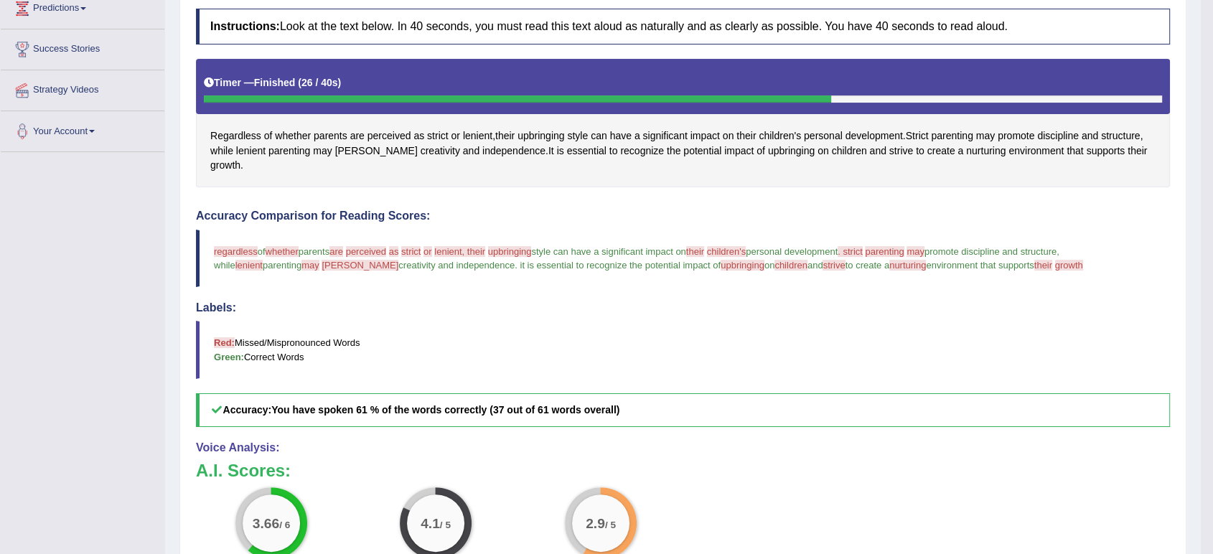
scroll to position [0, 0]
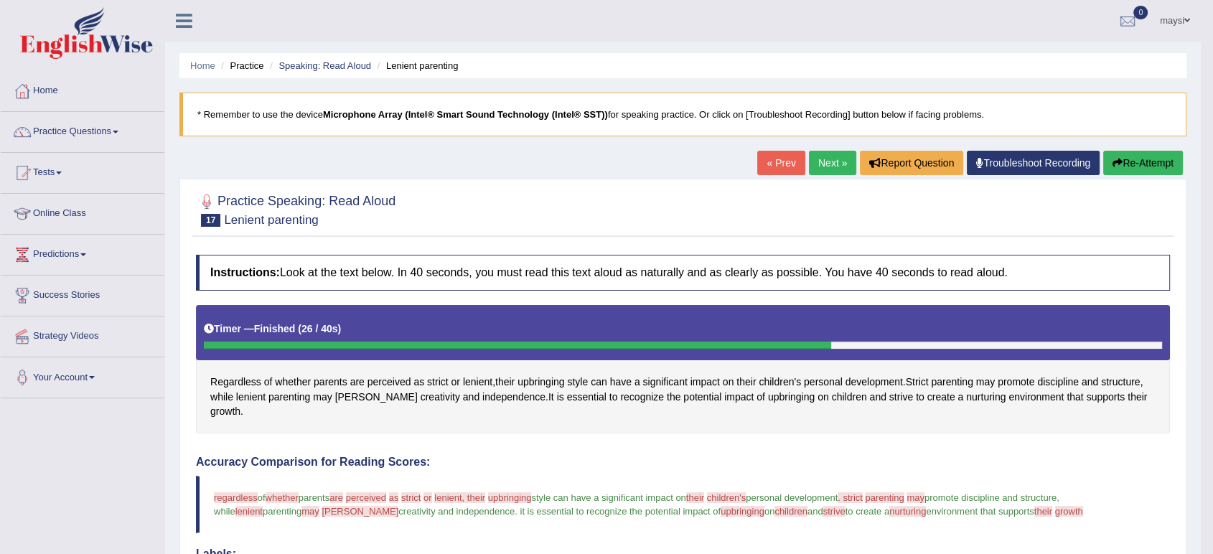
click at [814, 166] on link "Next »" at bounding box center [832, 163] width 47 height 24
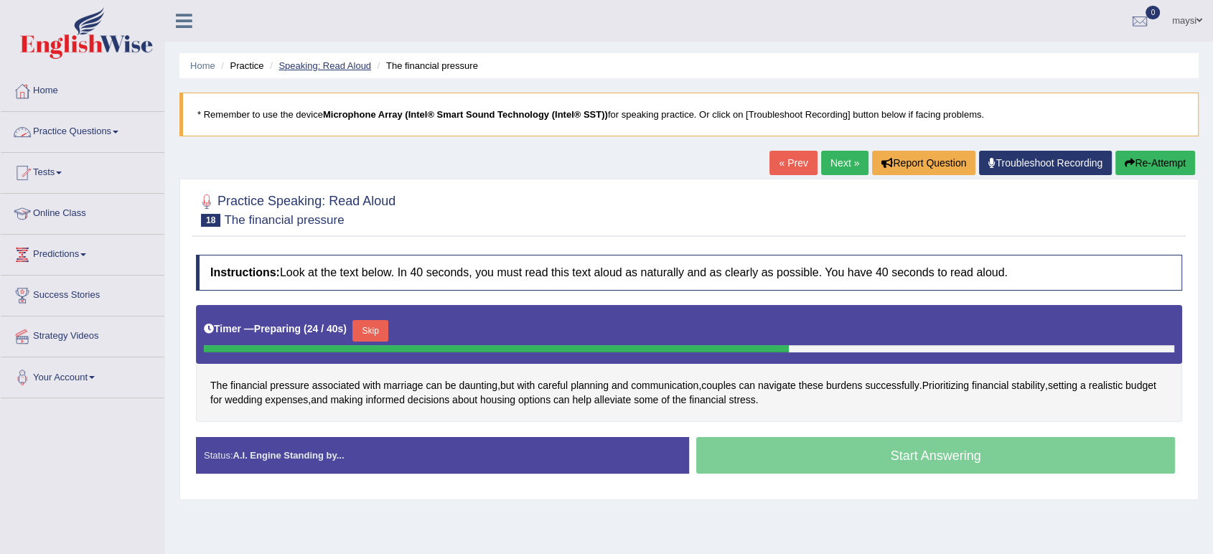
click at [333, 68] on link "Speaking: Read Aloud" at bounding box center [324, 65] width 93 height 11
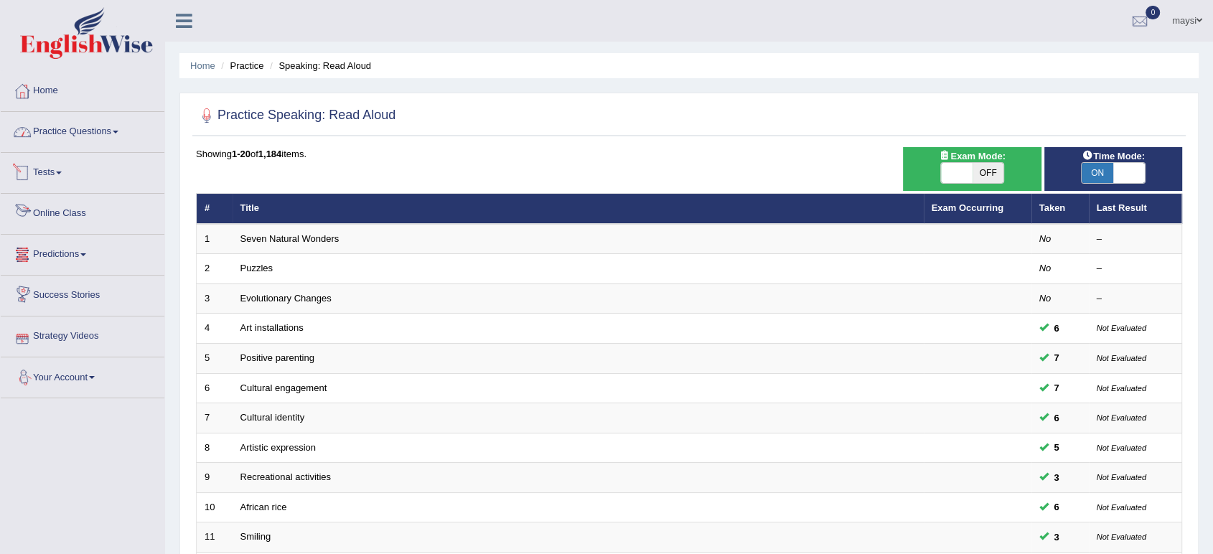
click at [117, 137] on link "Practice Questions" at bounding box center [83, 130] width 164 height 36
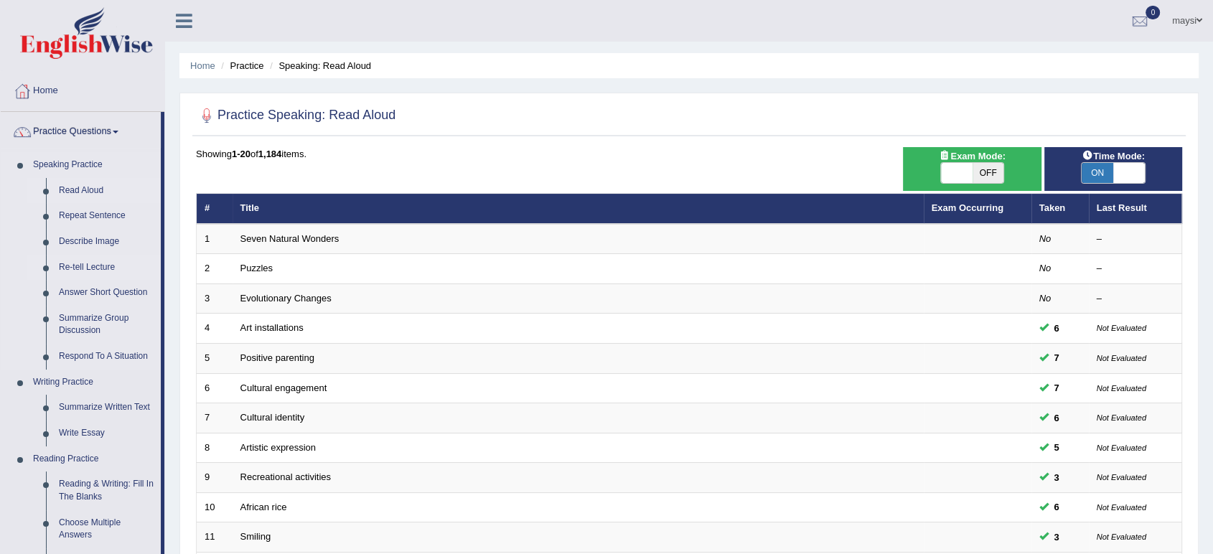
click at [89, 267] on link "Re-tell Lecture" at bounding box center [106, 268] width 108 height 26
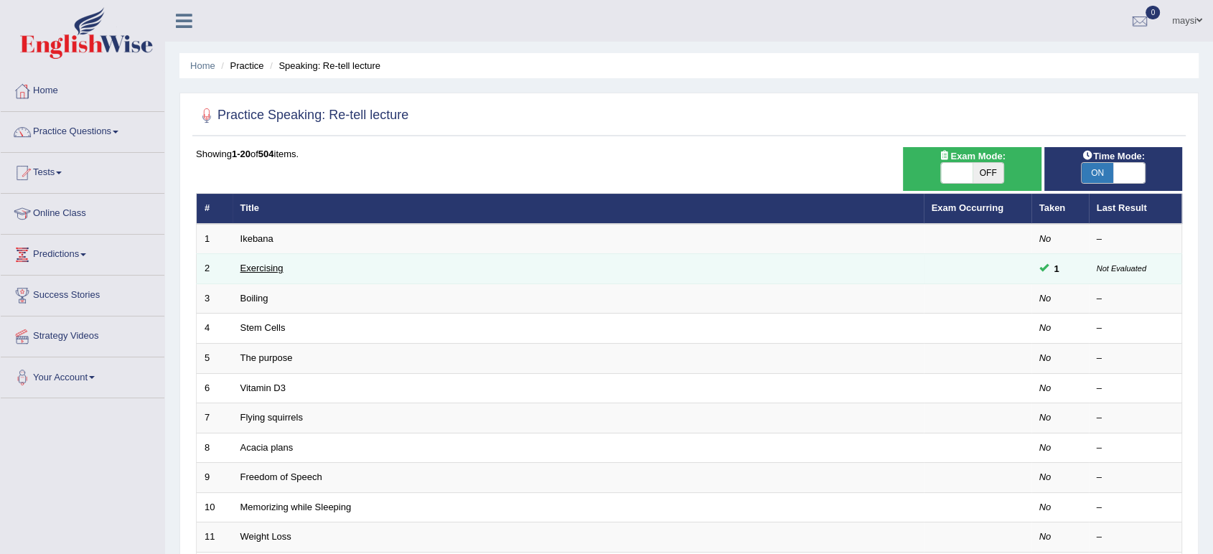
click at [258, 266] on link "Exercising" at bounding box center [261, 268] width 43 height 11
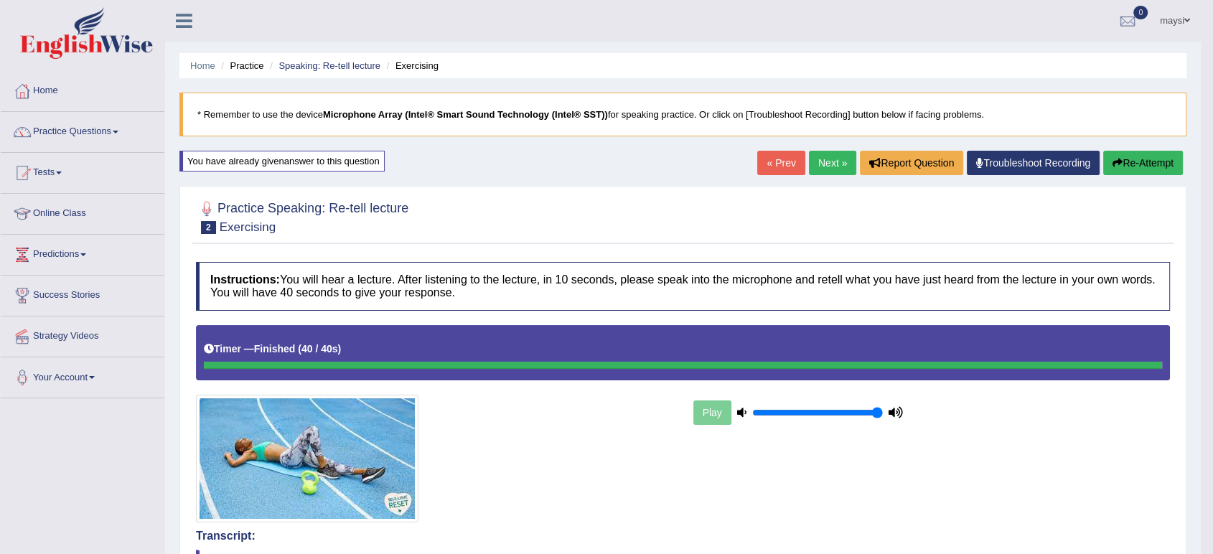
click at [827, 157] on link "Next »" at bounding box center [832, 163] width 47 height 24
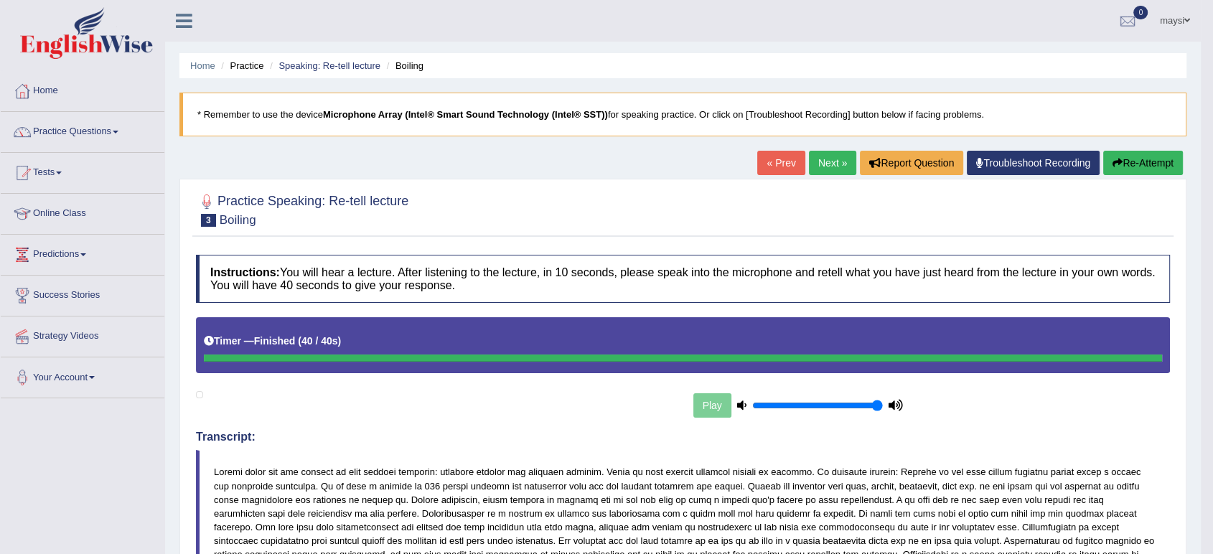
click at [504, 212] on div at bounding box center [683, 209] width 974 height 44
click at [817, 171] on link "Next »" at bounding box center [832, 163] width 47 height 24
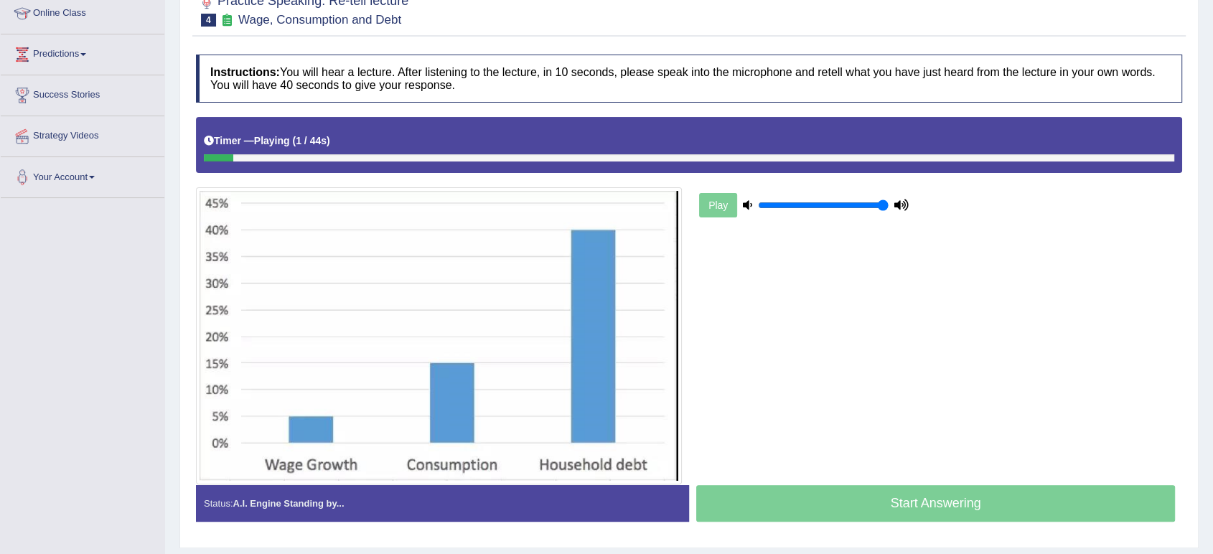
scroll to position [239, 0]
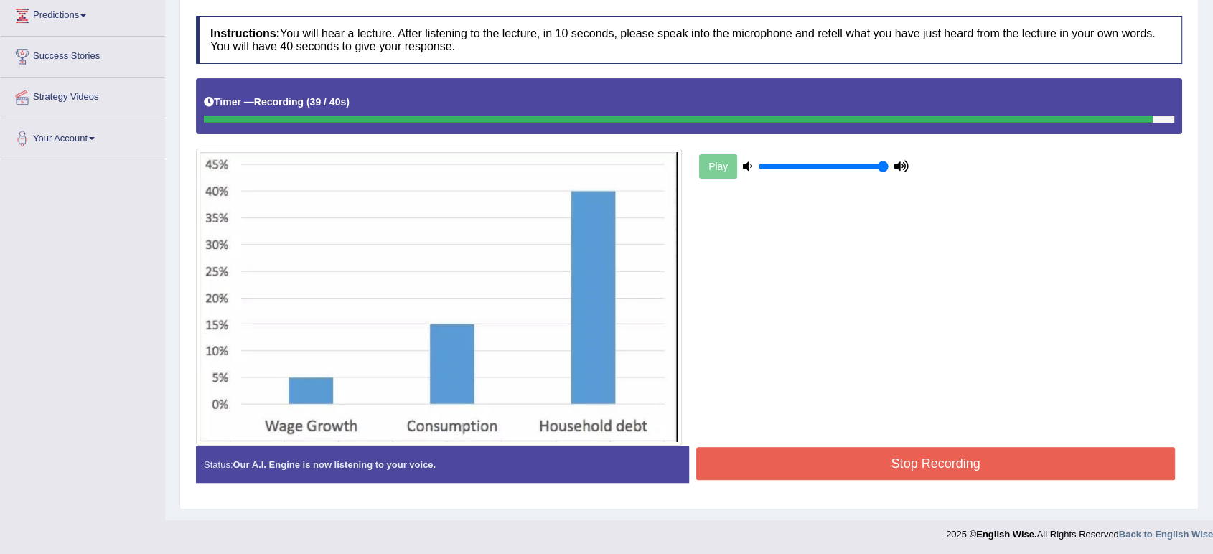
click at [866, 456] on button "Stop Recording" at bounding box center [935, 463] width 479 height 33
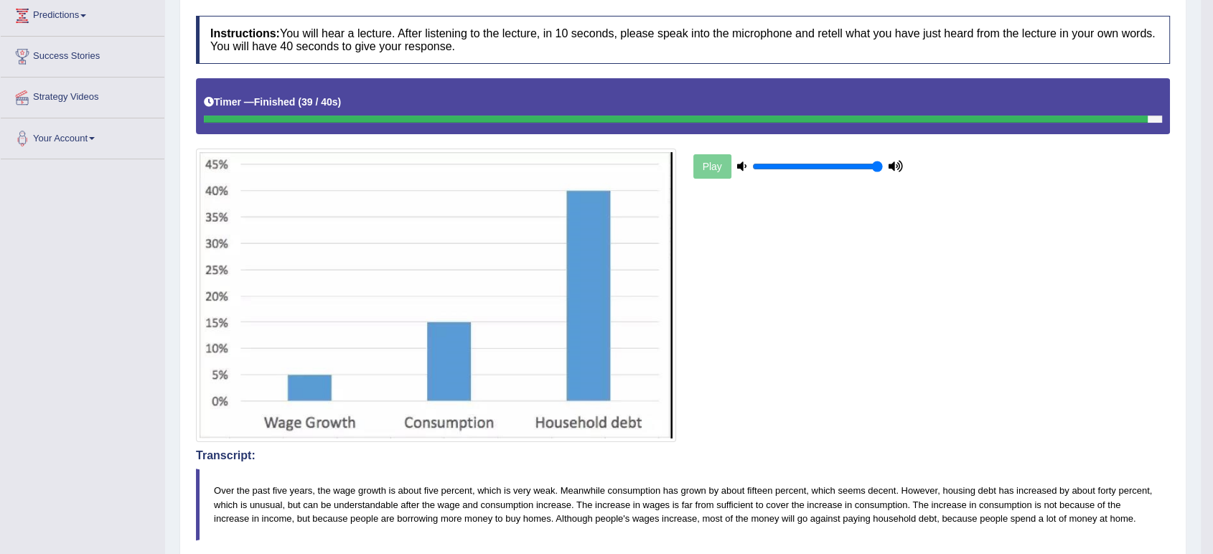
scroll to position [80, 0]
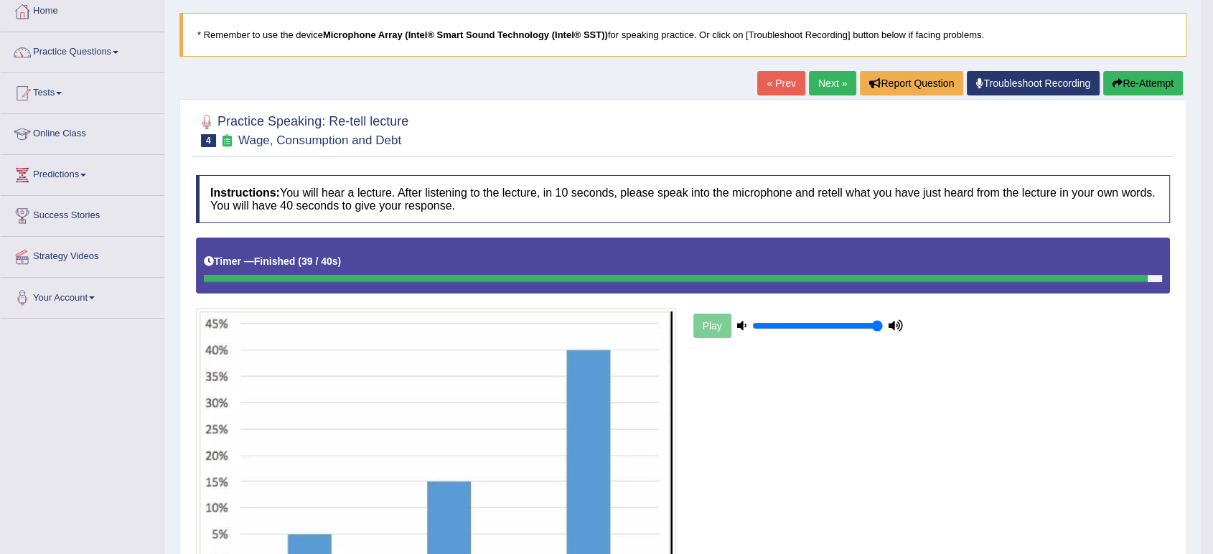
click at [821, 84] on link "Next »" at bounding box center [832, 83] width 47 height 24
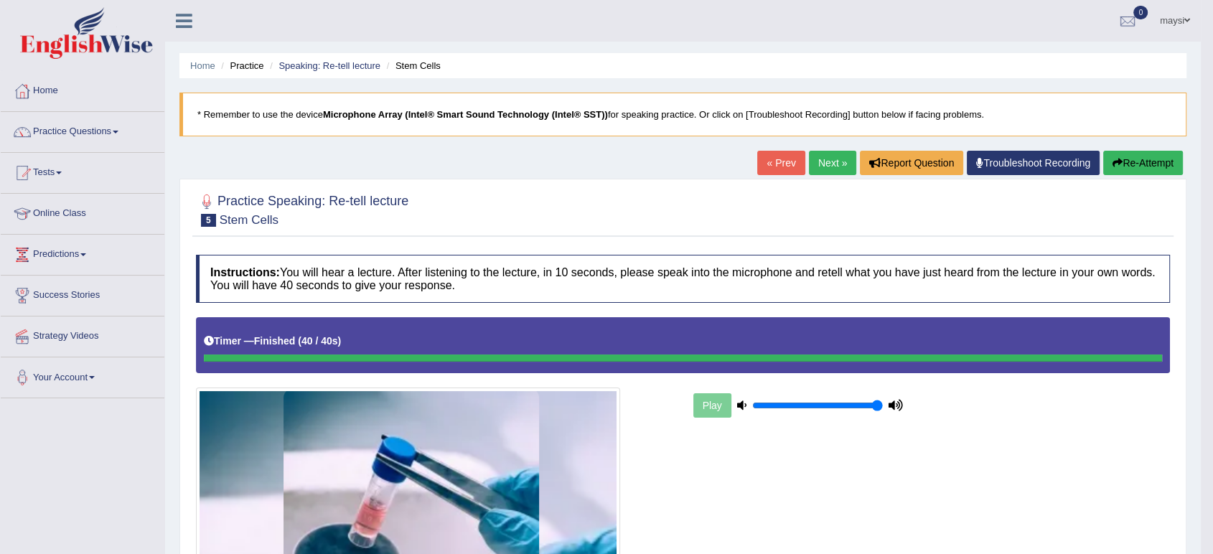
click at [826, 156] on link "Next »" at bounding box center [832, 163] width 47 height 24
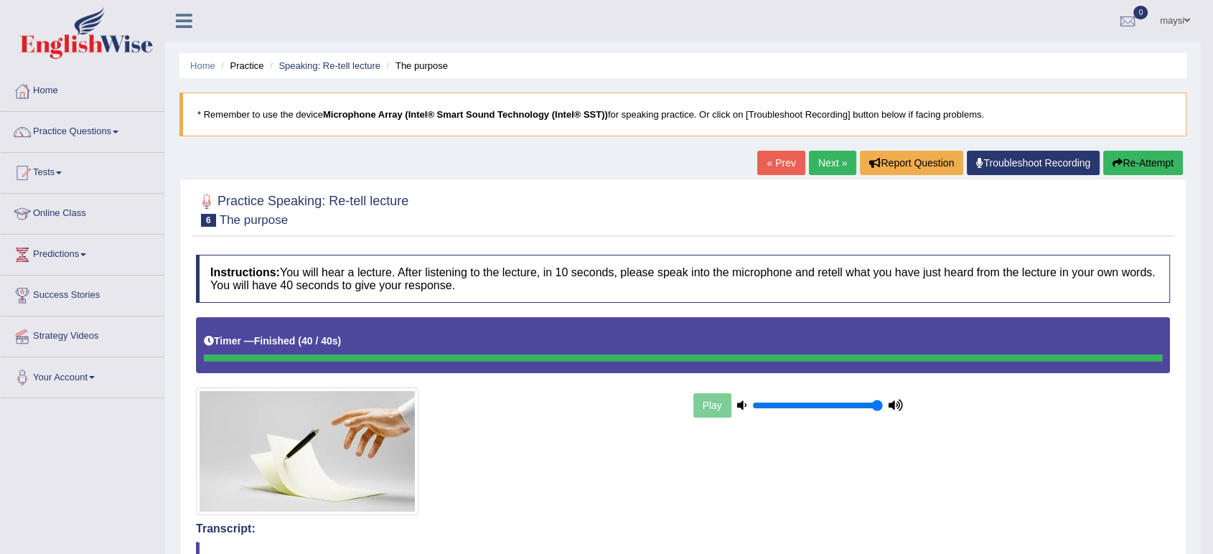
click at [820, 161] on link "Next »" at bounding box center [832, 163] width 47 height 24
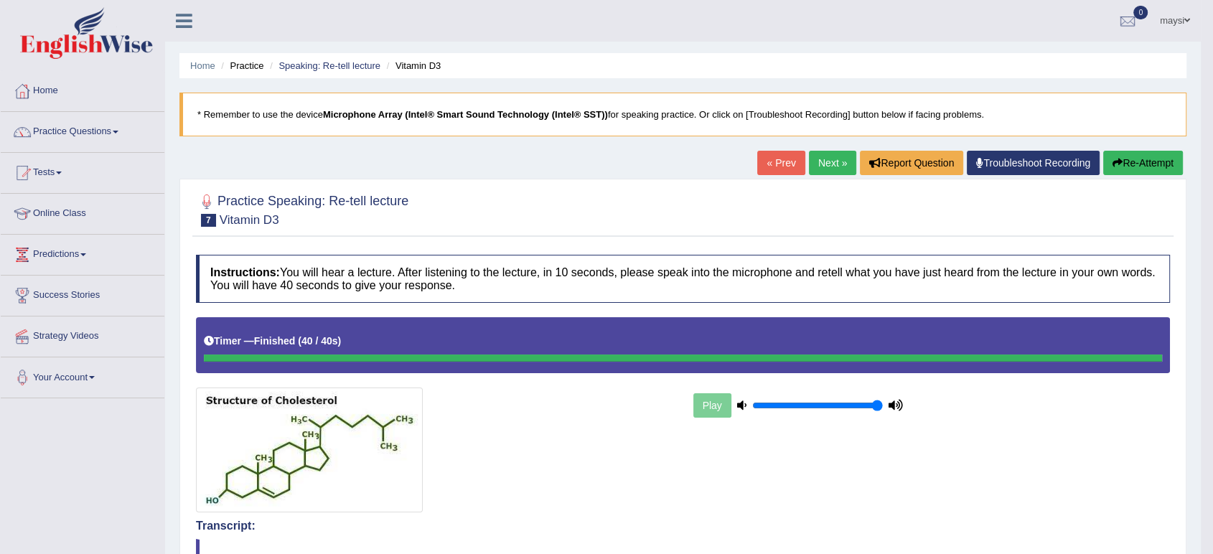
click at [814, 158] on link "Next »" at bounding box center [832, 163] width 47 height 24
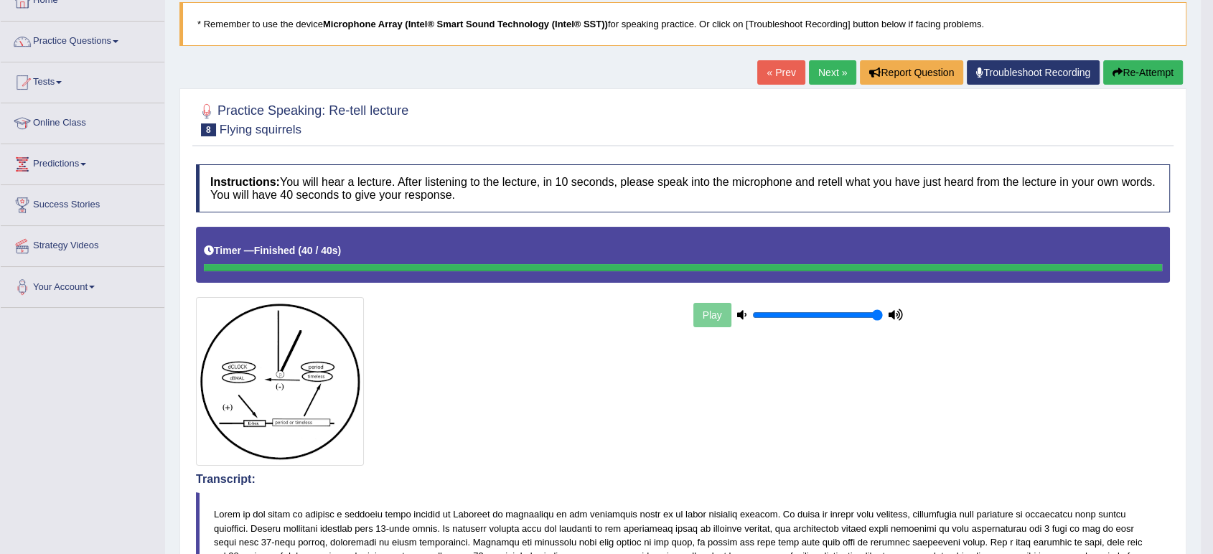
scroll to position [77, 0]
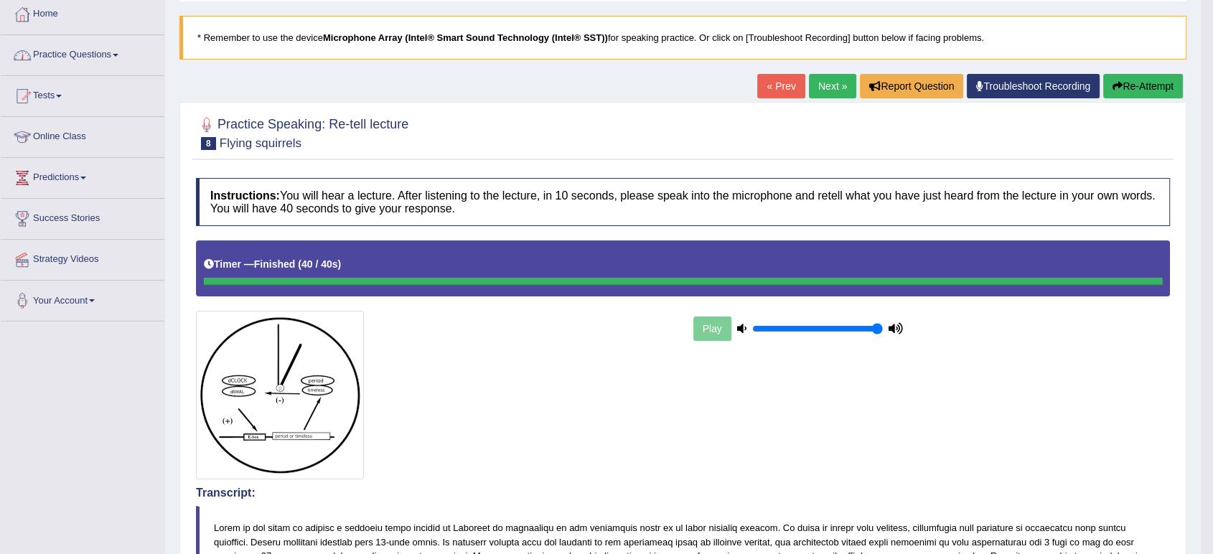
click at [116, 53] on link "Practice Questions" at bounding box center [83, 53] width 164 height 36
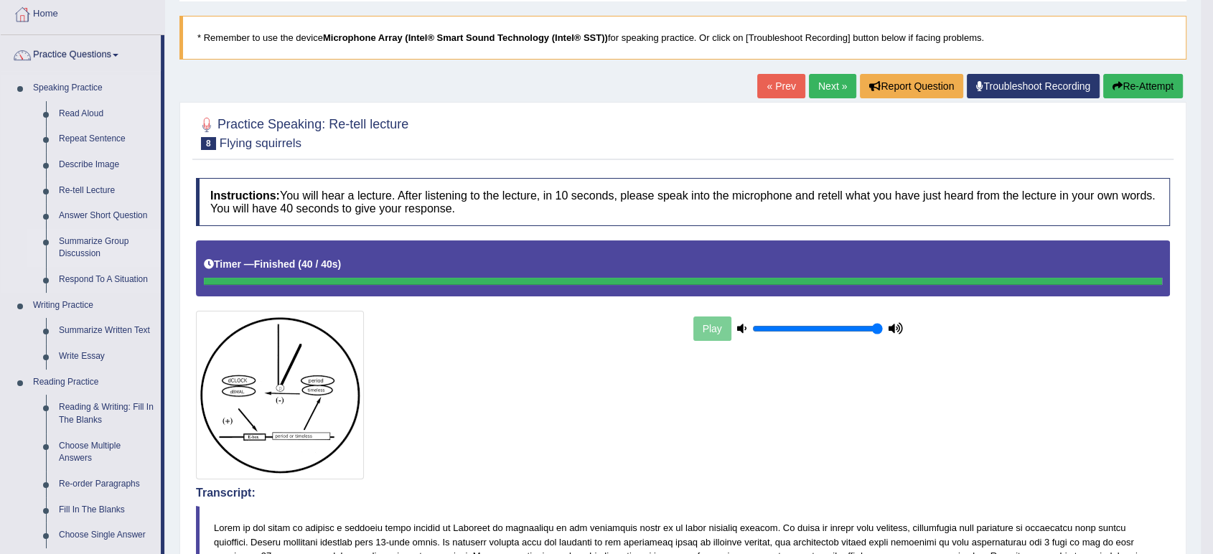
click at [115, 243] on link "Summarize Group Discussion" at bounding box center [106, 248] width 108 height 38
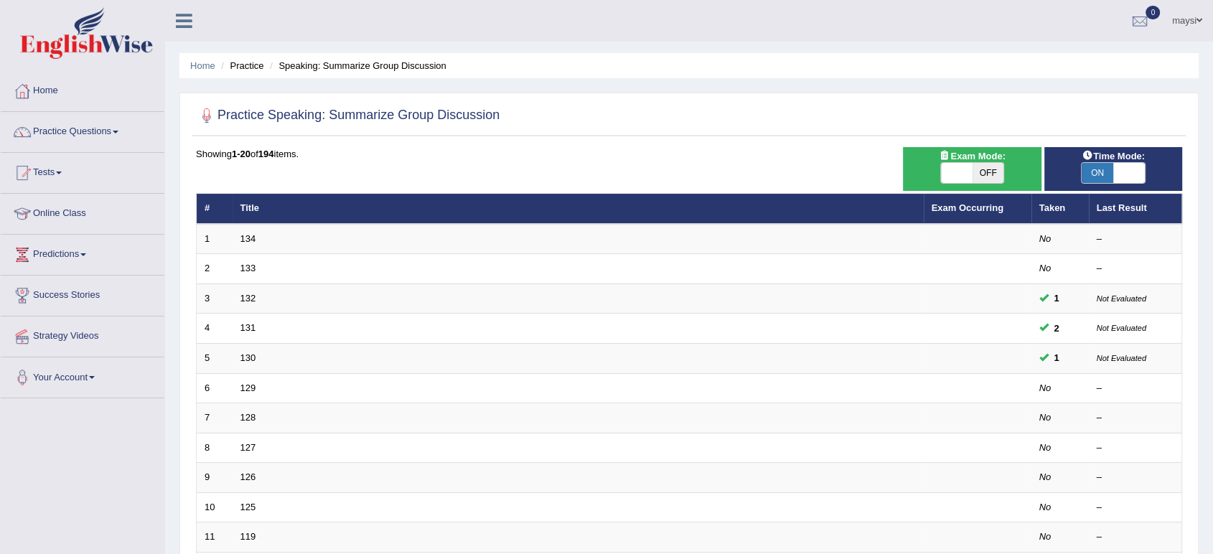
click at [123, 133] on link "Practice Questions" at bounding box center [83, 130] width 164 height 36
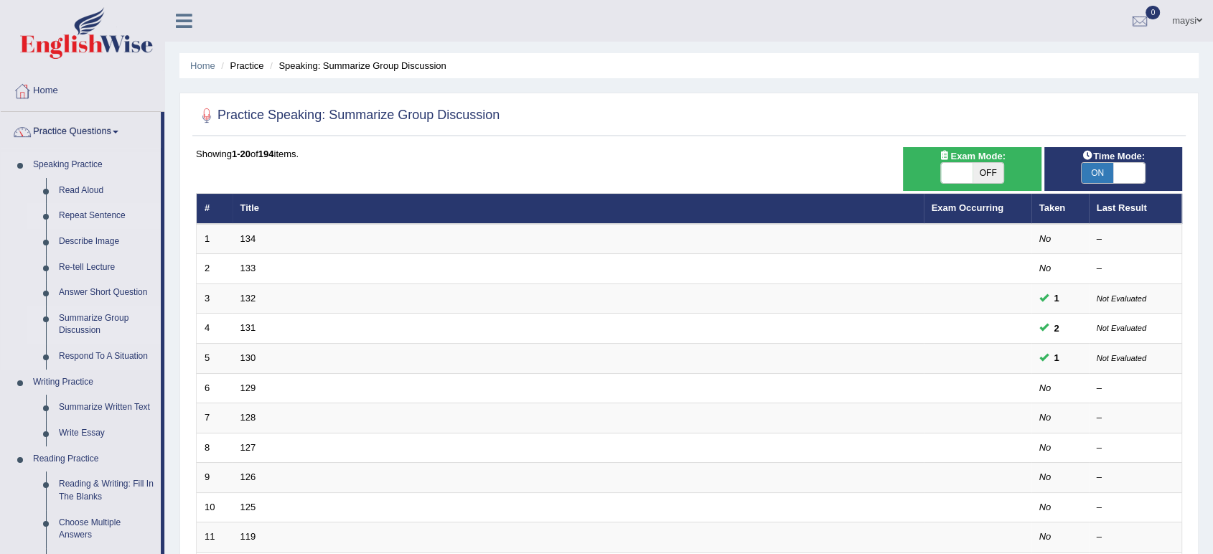
click at [100, 211] on link "Repeat Sentence" at bounding box center [106, 216] width 108 height 26
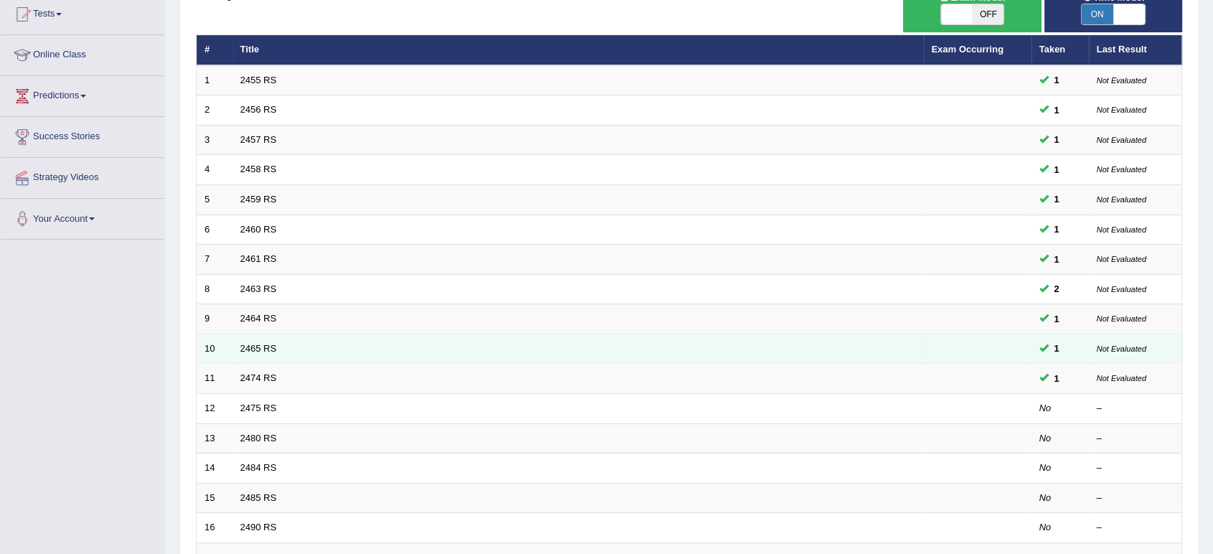
scroll to position [239, 0]
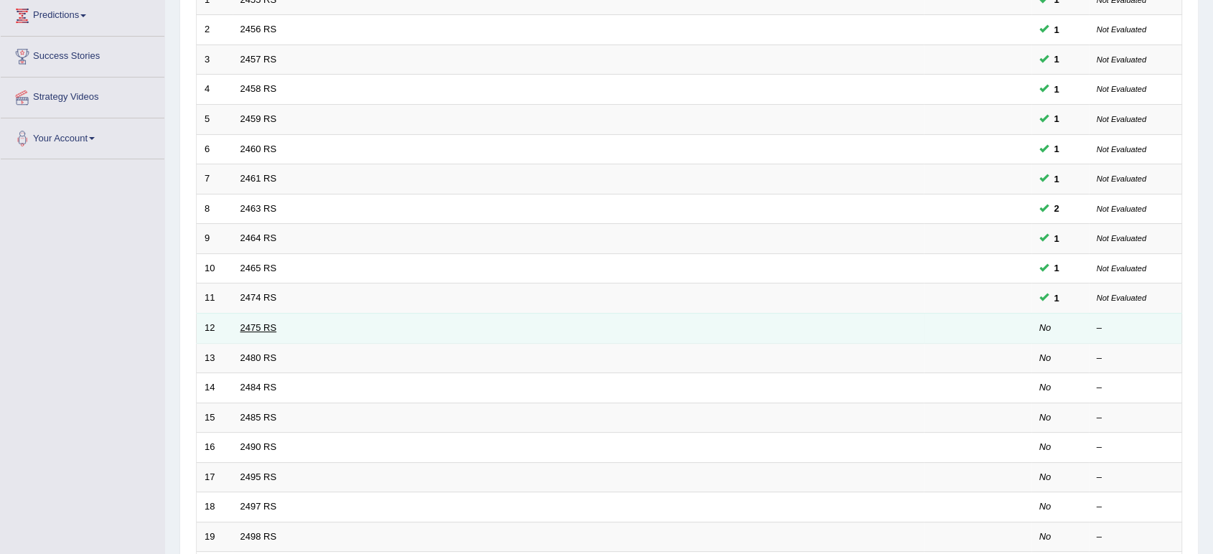
click at [263, 327] on link "2475 RS" at bounding box center [258, 327] width 37 height 11
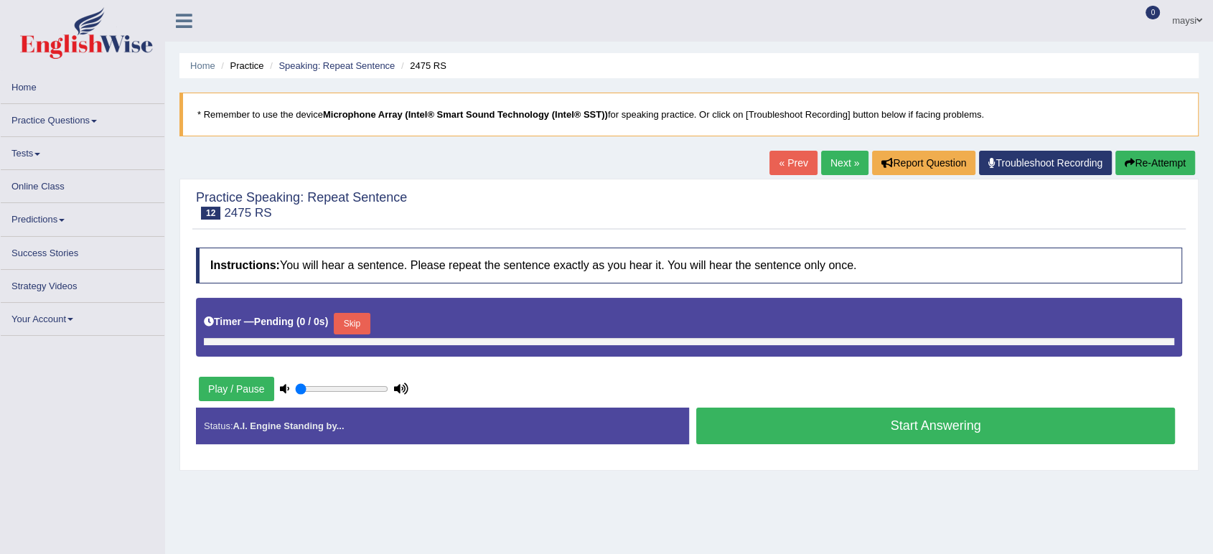
type input "1"
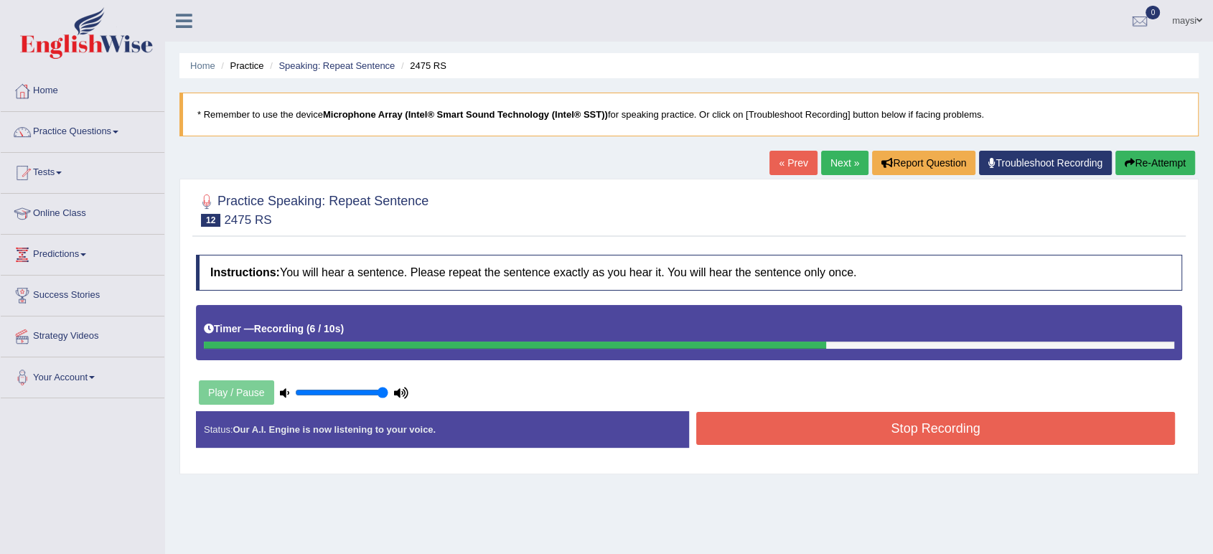
click at [814, 434] on button "Stop Recording" at bounding box center [935, 428] width 479 height 33
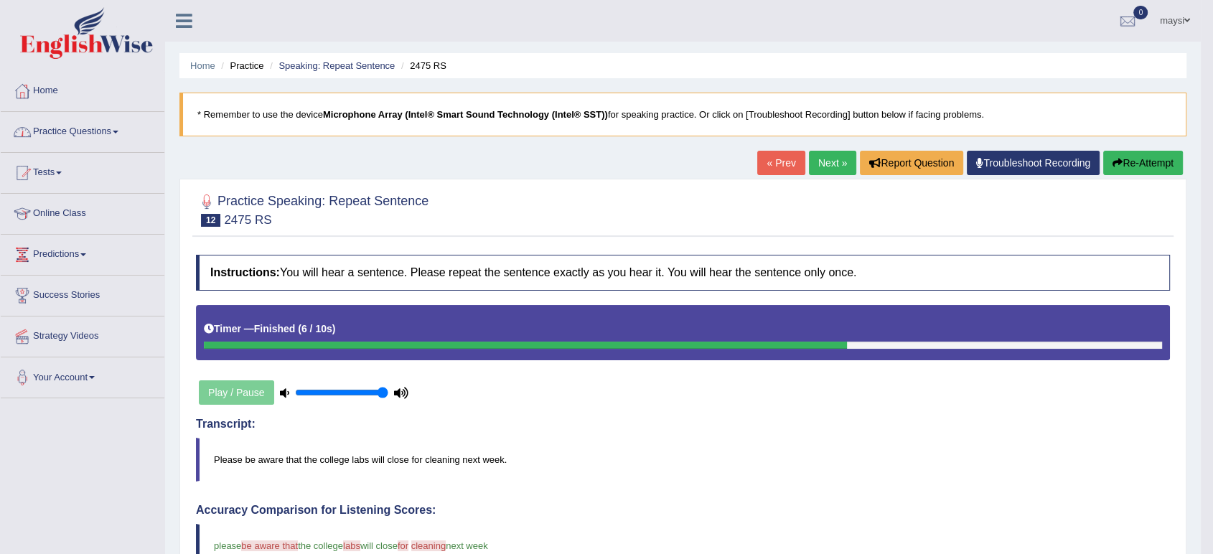
click at [103, 129] on link "Practice Questions" at bounding box center [83, 130] width 164 height 36
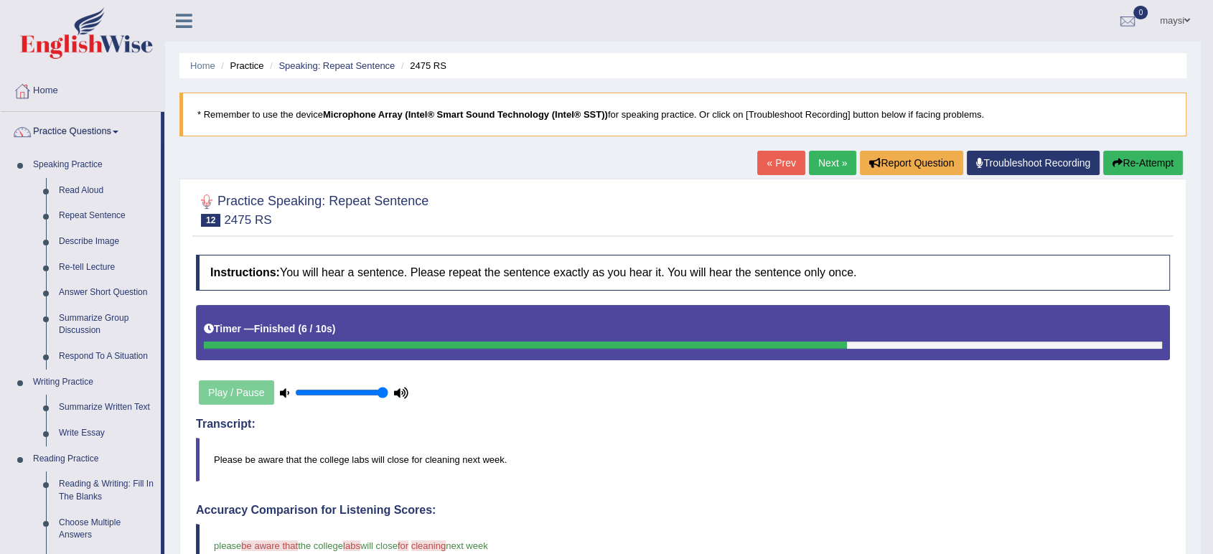
click at [827, 166] on link "Next »" at bounding box center [832, 163] width 47 height 24
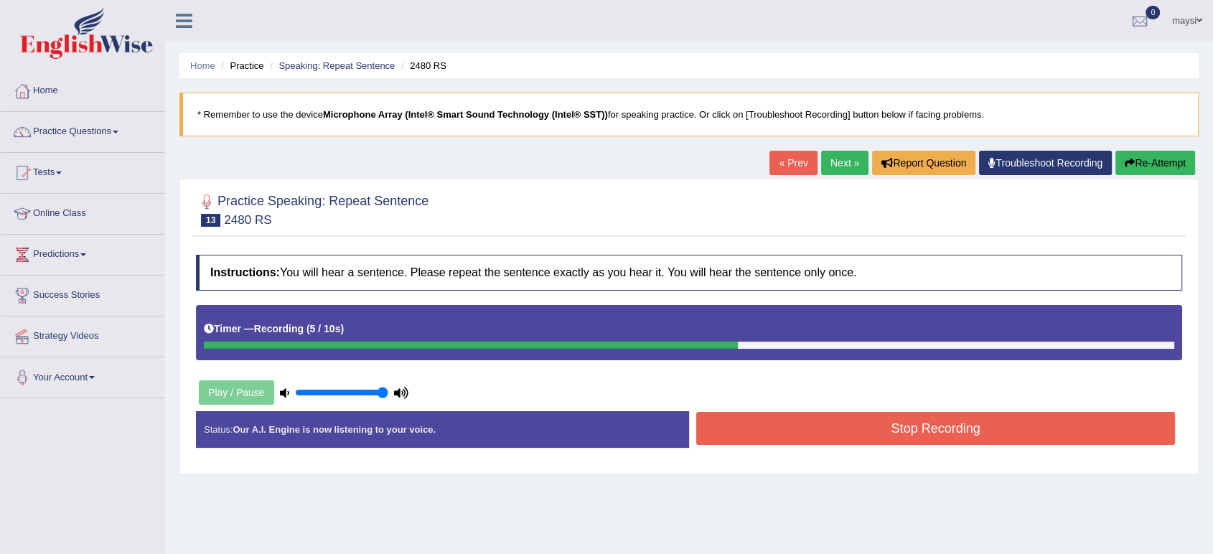
click at [818, 420] on button "Stop Recording" at bounding box center [935, 428] width 479 height 33
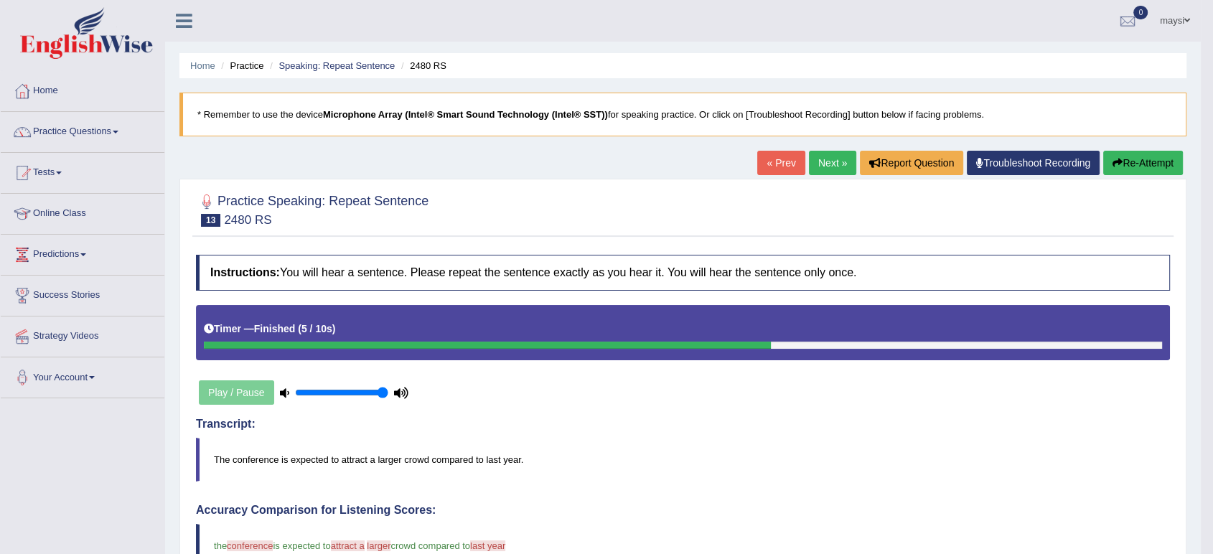
click at [833, 165] on link "Next »" at bounding box center [832, 163] width 47 height 24
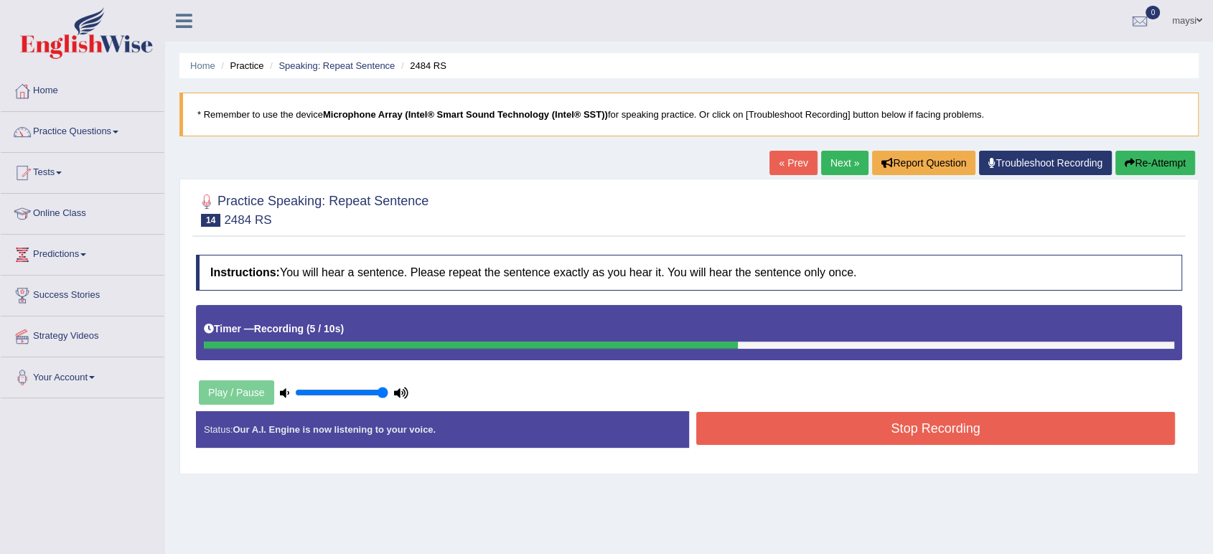
click at [805, 418] on button "Stop Recording" at bounding box center [935, 428] width 479 height 33
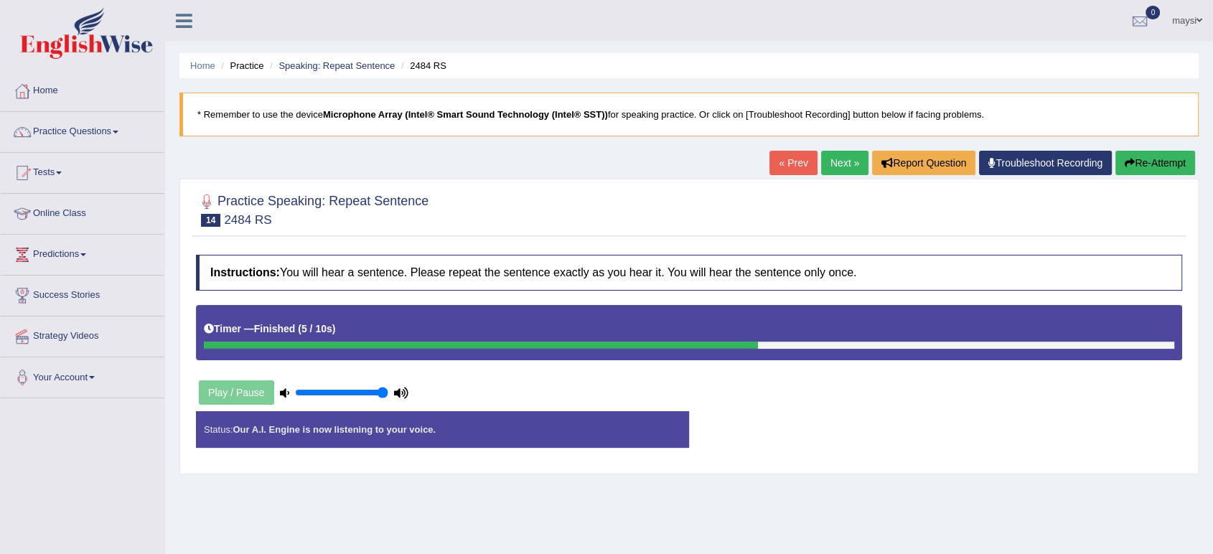
click at [805, 418] on div "Status: Our A.I. Engine is now listening to your voice. Start Answering Stop Re…" at bounding box center [689, 436] width 986 height 51
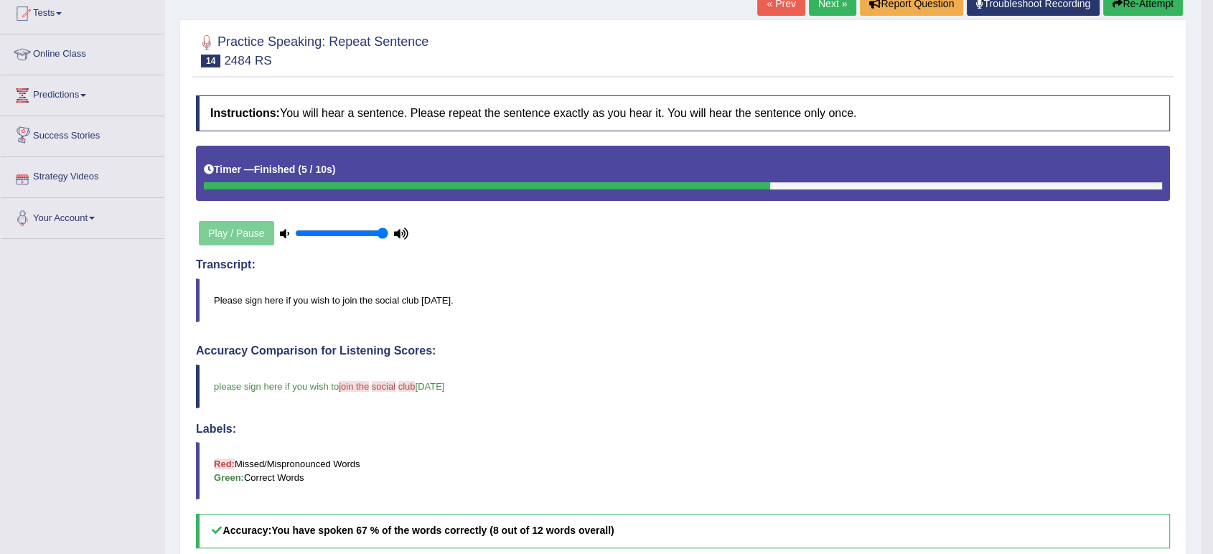
scroll to position [80, 0]
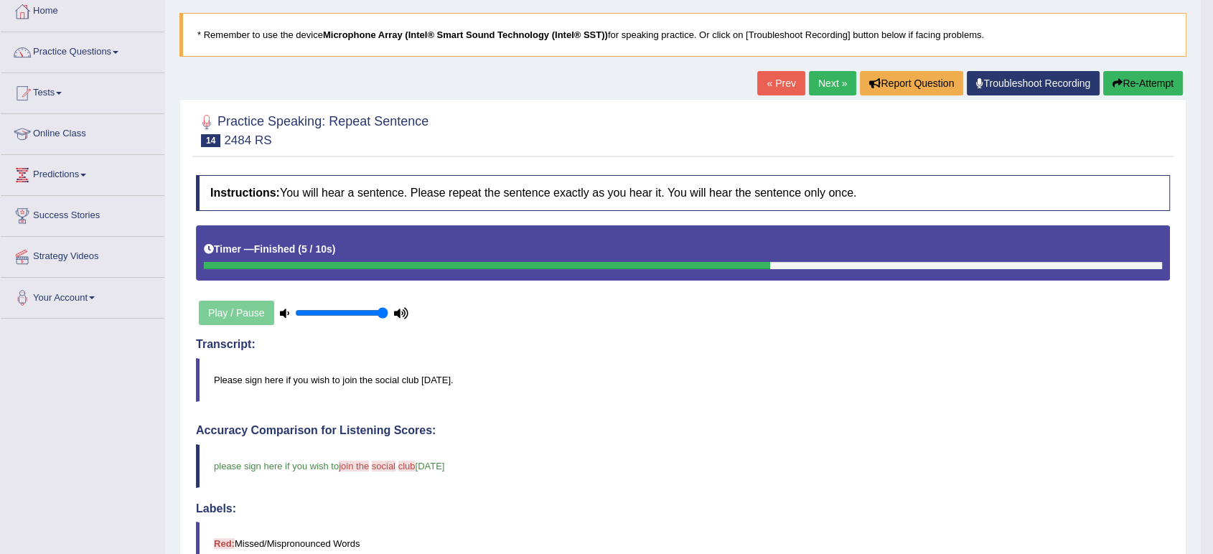
click at [839, 83] on link "Next »" at bounding box center [832, 83] width 47 height 24
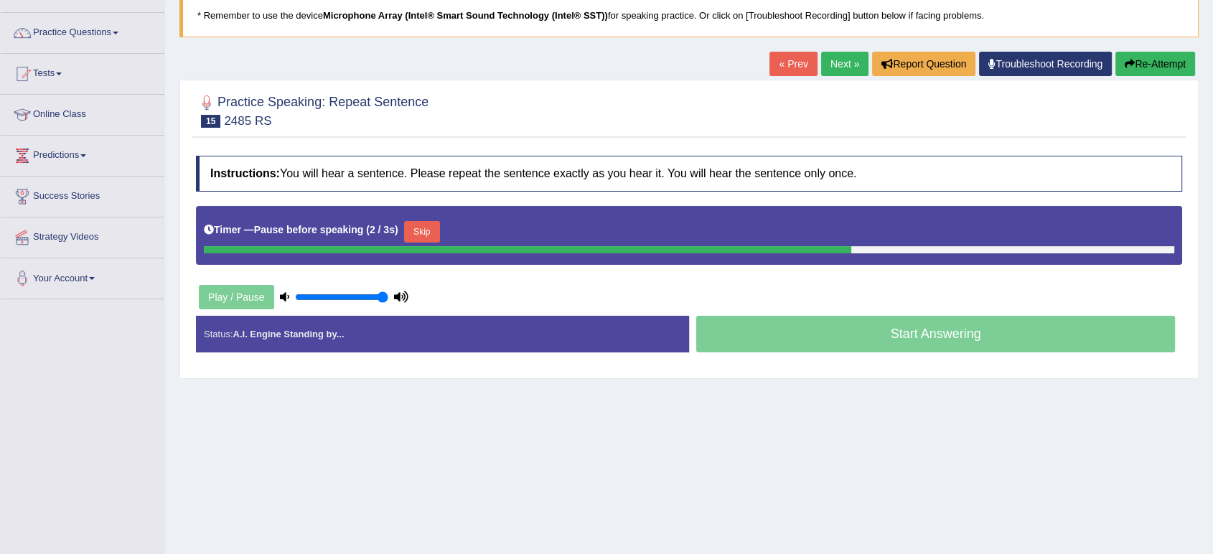
scroll to position [159, 0]
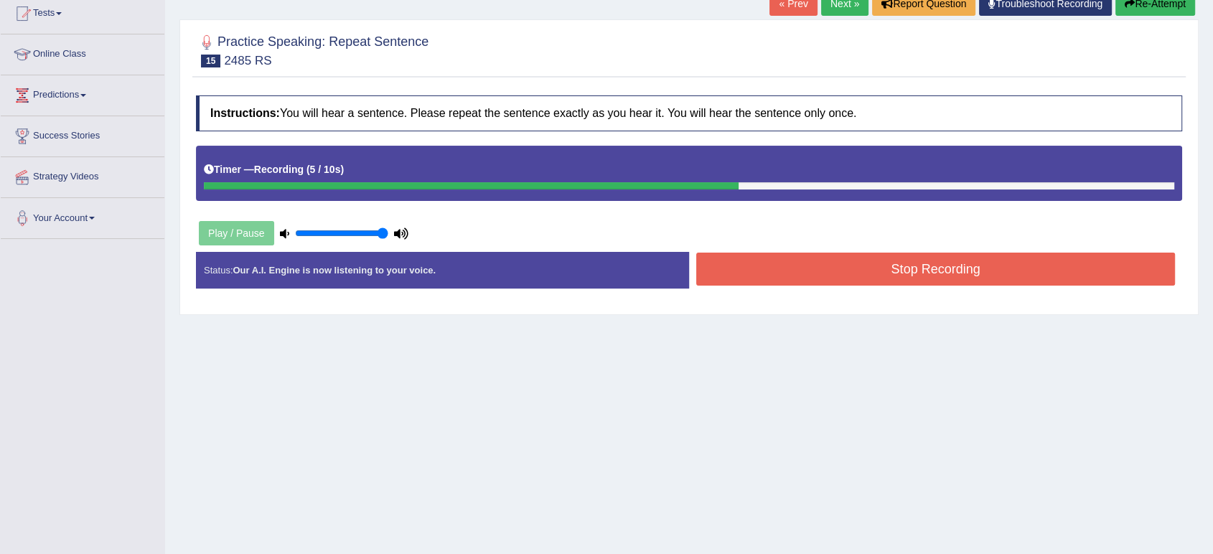
click at [850, 276] on button "Stop Recording" at bounding box center [935, 269] width 479 height 33
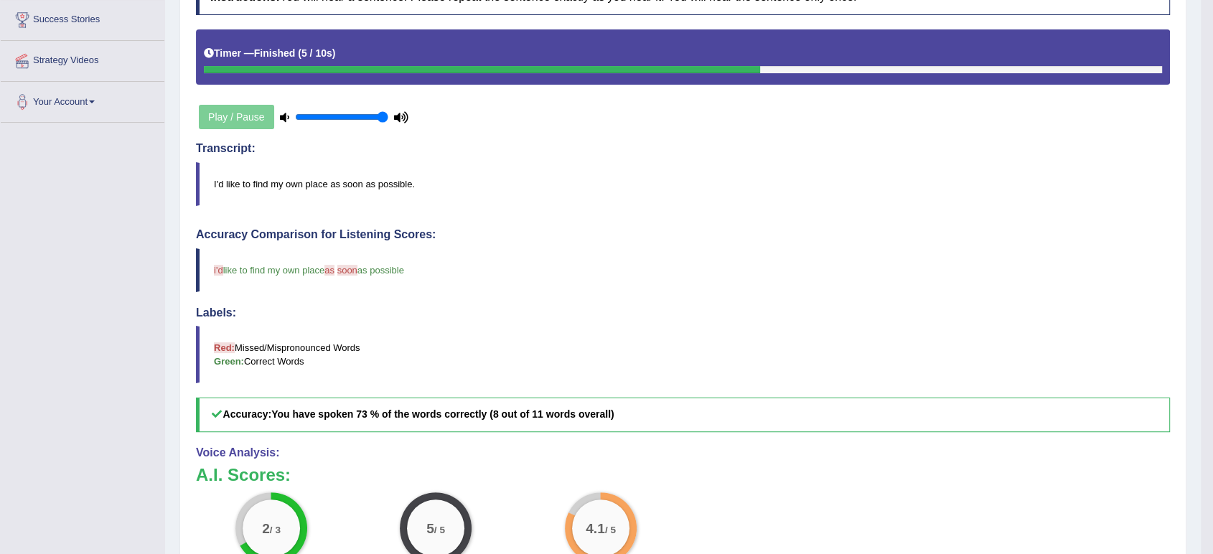
scroll to position [80, 0]
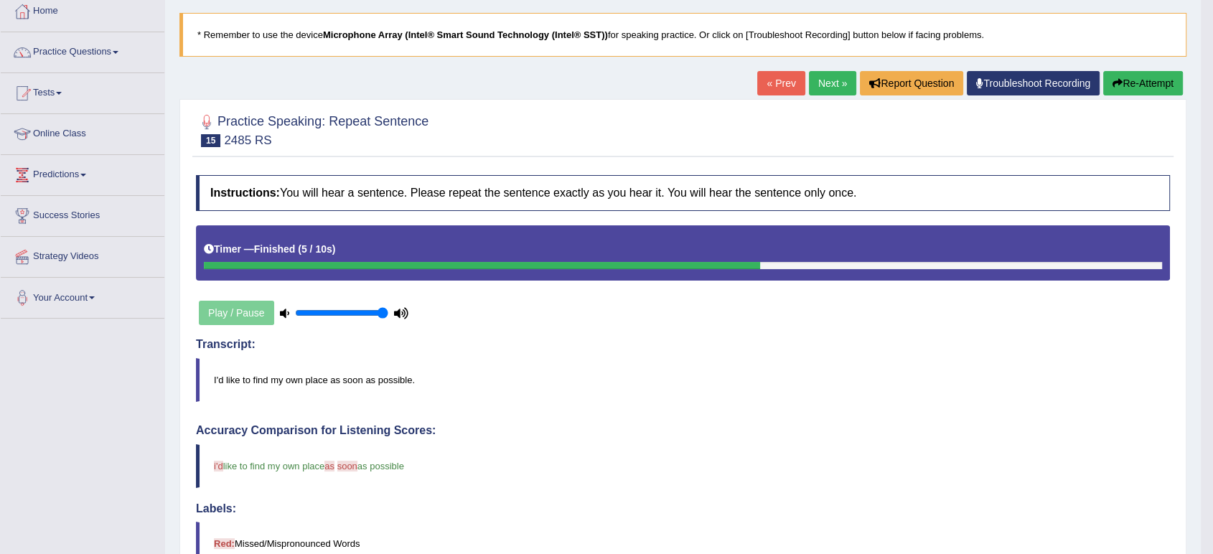
click at [820, 84] on link "Next »" at bounding box center [832, 83] width 47 height 24
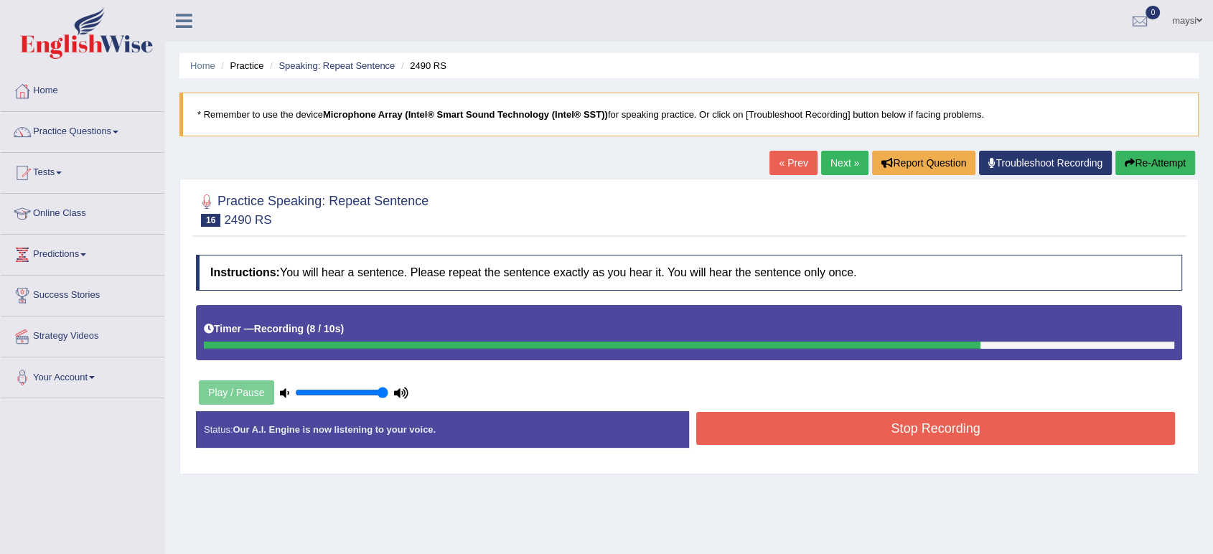
click at [935, 426] on button "Stop Recording" at bounding box center [935, 428] width 479 height 33
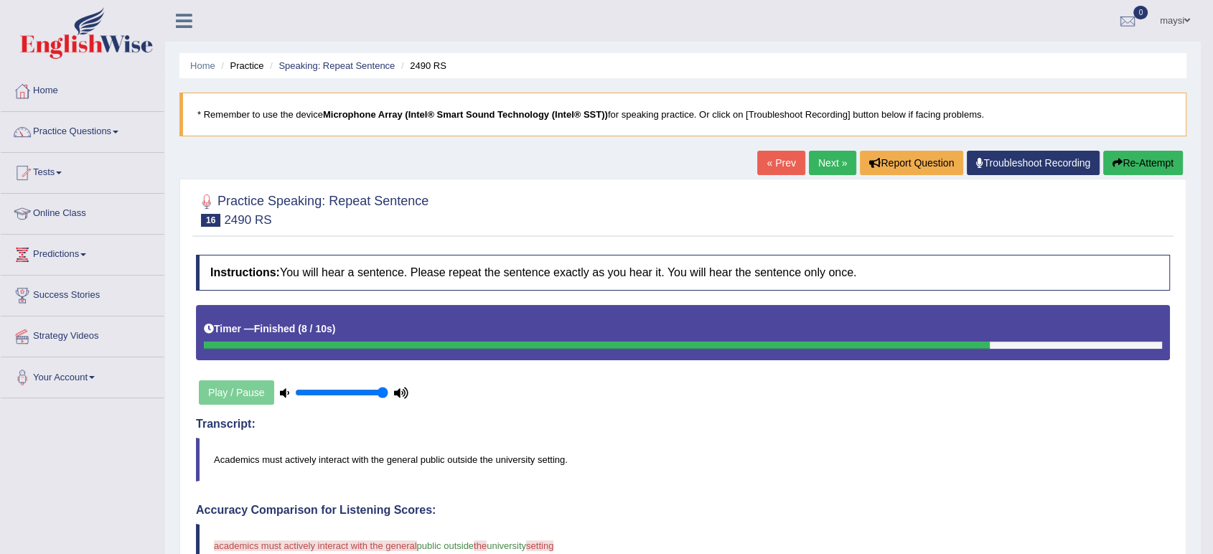
click at [1123, 166] on button "Re-Attempt" at bounding box center [1143, 163] width 80 height 24
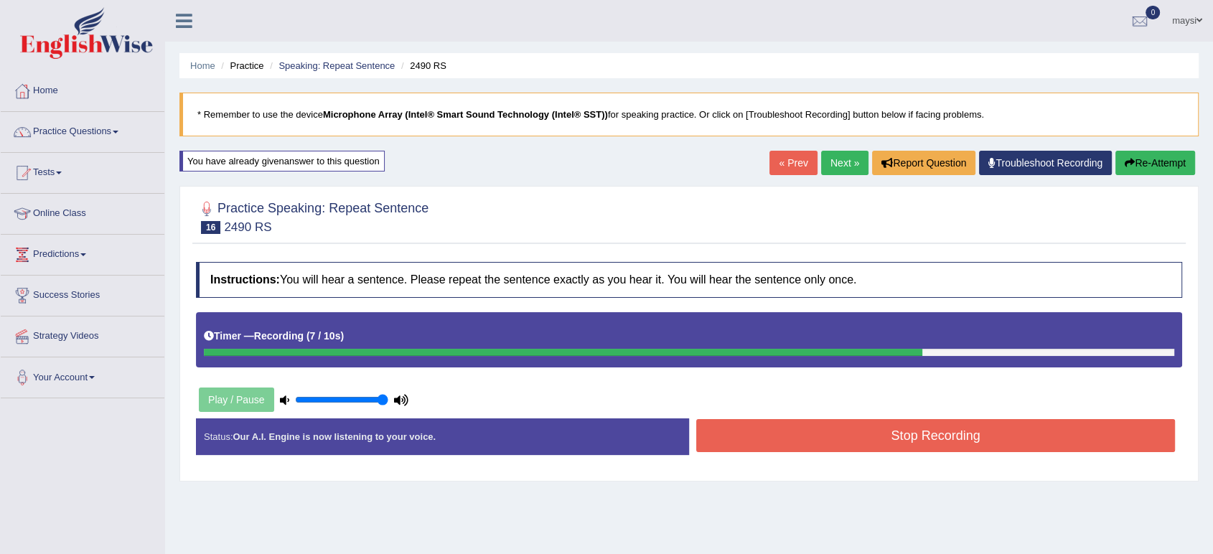
click at [965, 431] on button "Stop Recording" at bounding box center [935, 435] width 479 height 33
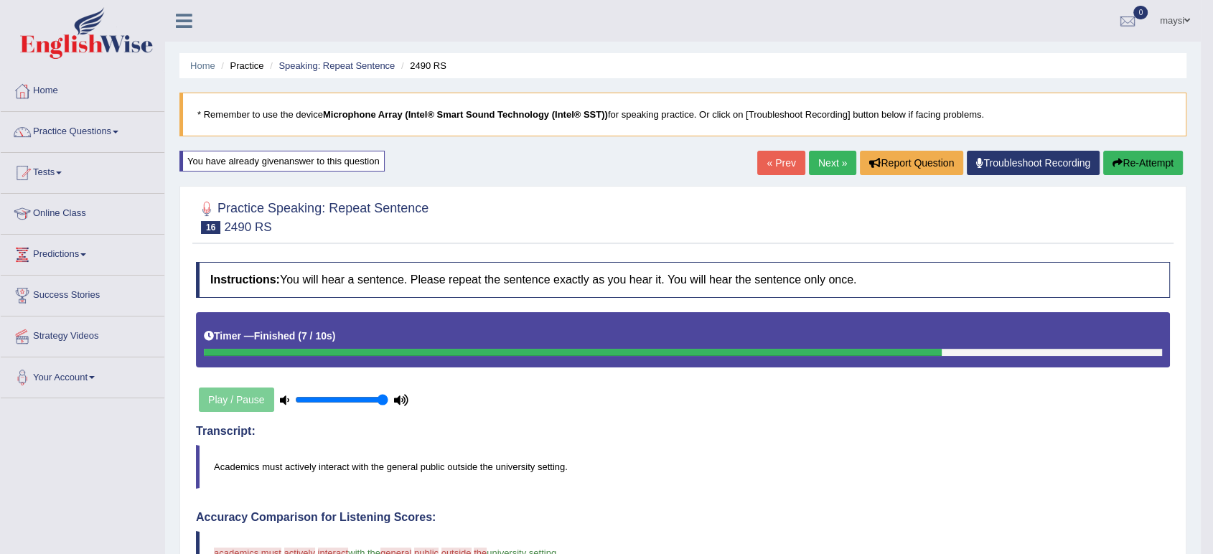
click at [835, 158] on link "Next »" at bounding box center [832, 163] width 47 height 24
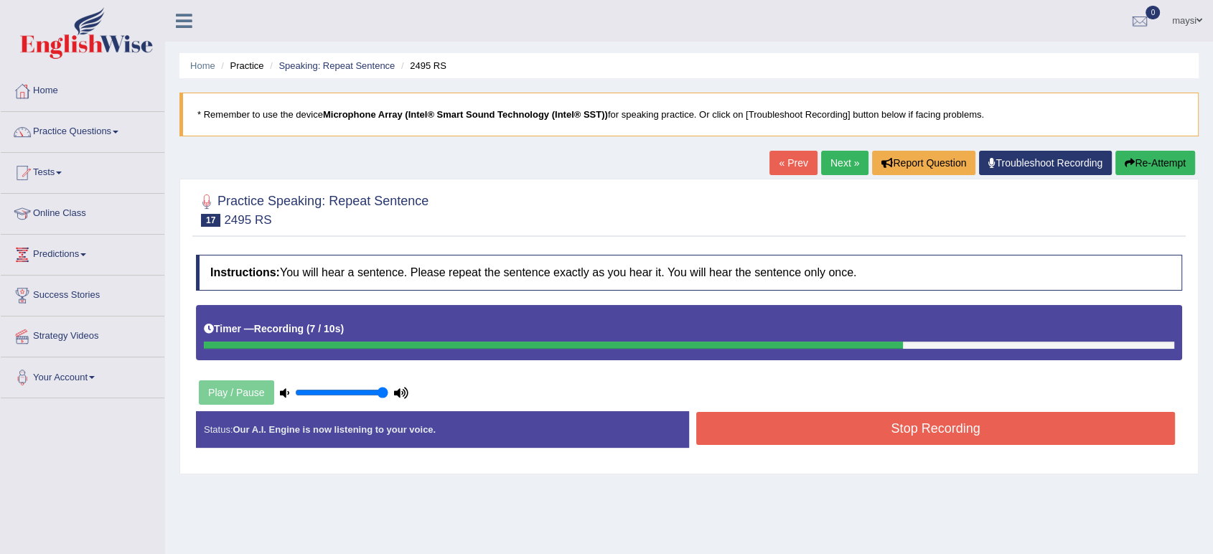
click at [1154, 162] on button "Re-Attempt" at bounding box center [1155, 163] width 80 height 24
click at [927, 432] on button "Stop Recording" at bounding box center [935, 428] width 479 height 33
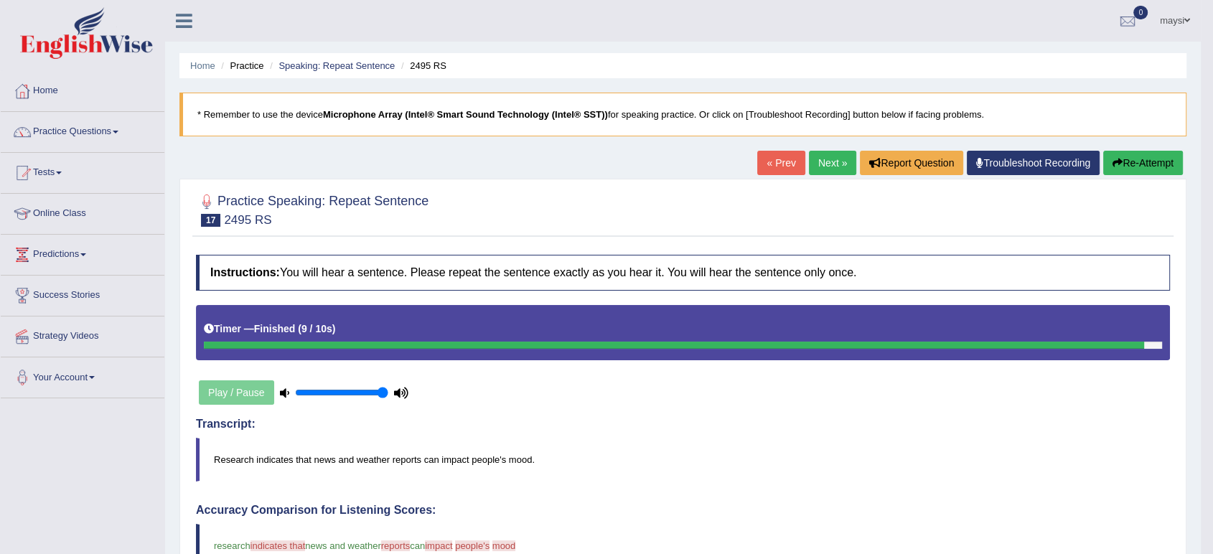
click at [840, 151] on link "Next »" at bounding box center [832, 163] width 47 height 24
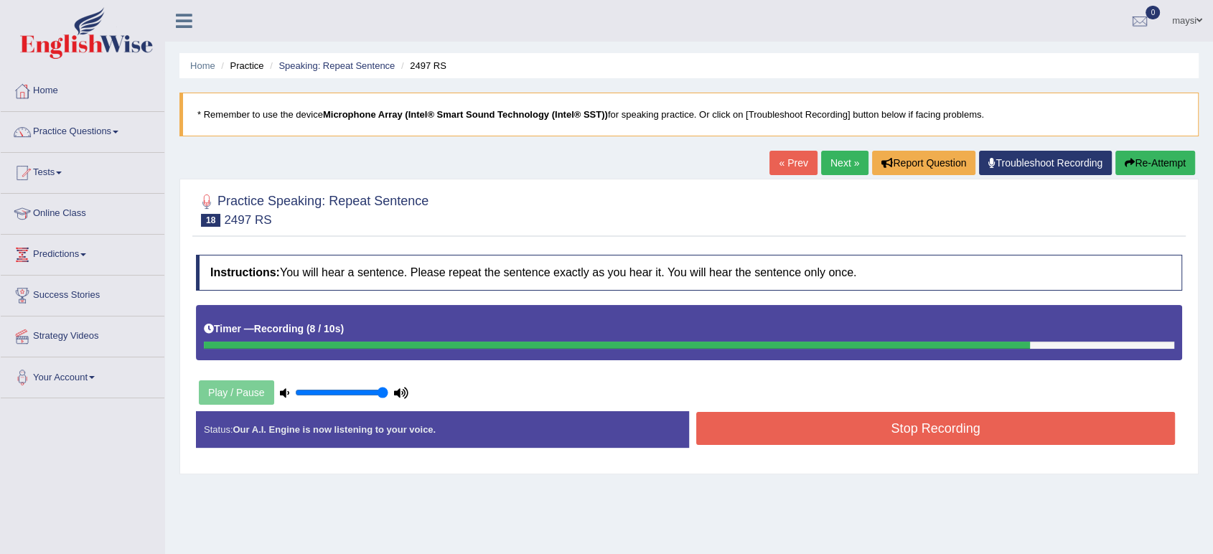
click at [956, 433] on button "Stop Recording" at bounding box center [935, 428] width 479 height 33
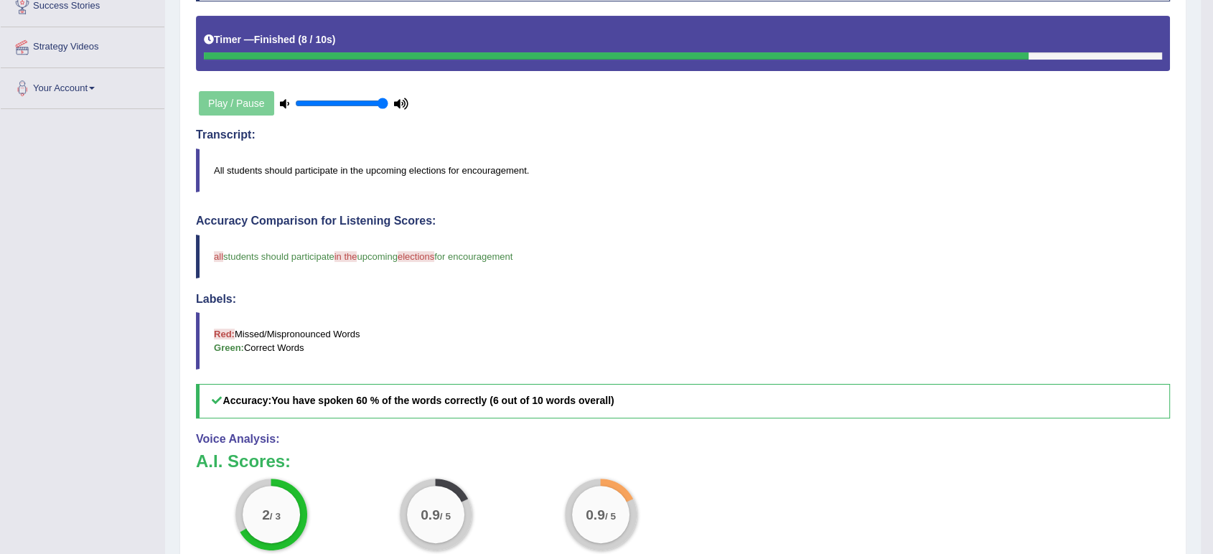
scroll to position [80, 0]
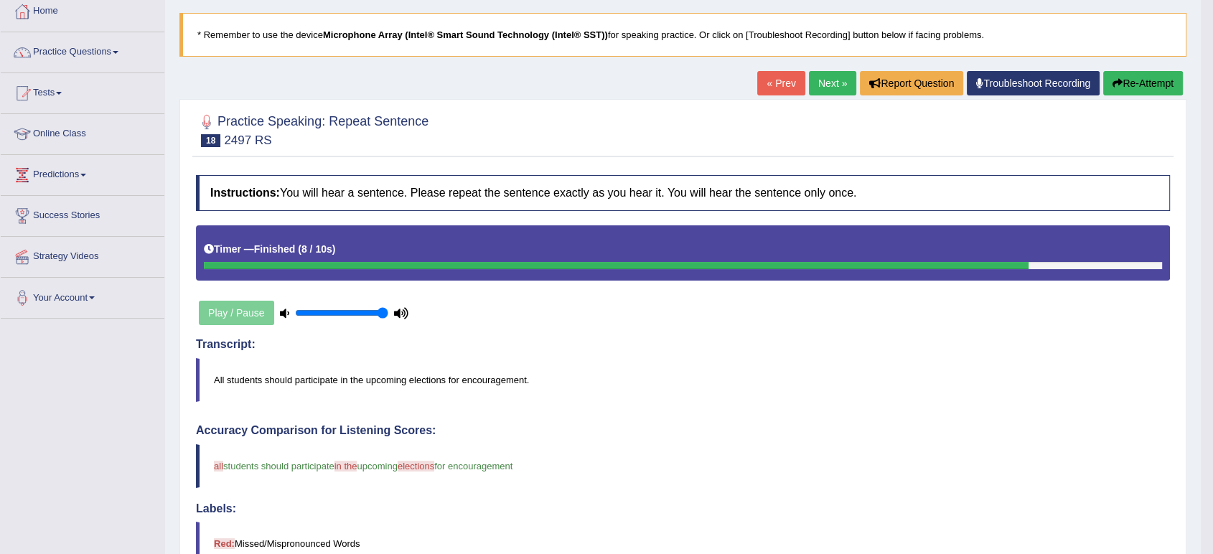
click at [1114, 83] on icon "button" at bounding box center [1117, 83] width 10 height 10
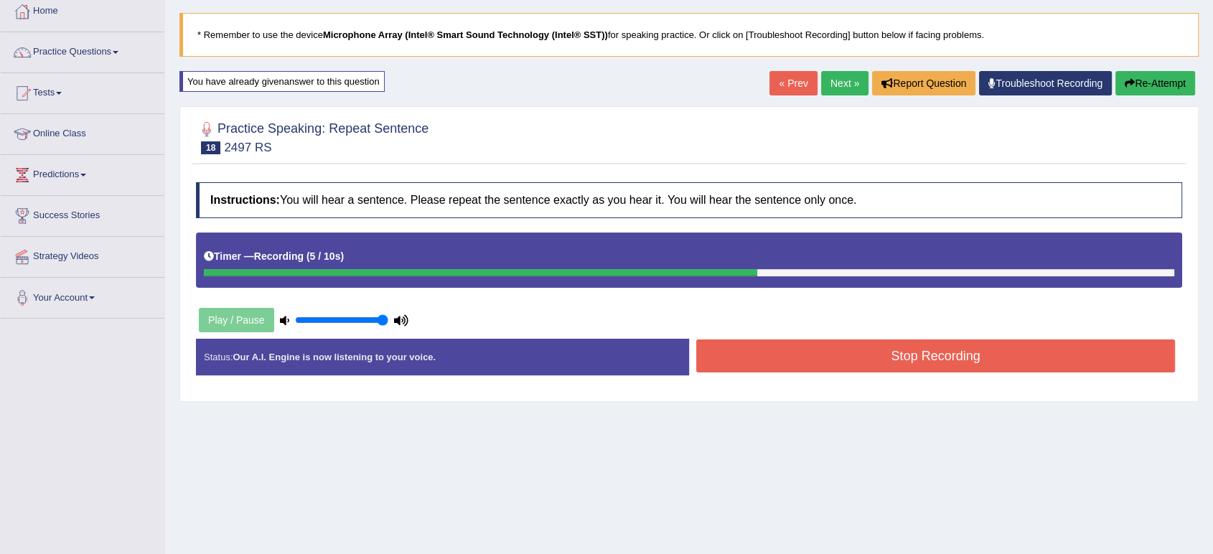
click at [891, 345] on button "Stop Recording" at bounding box center [935, 355] width 479 height 33
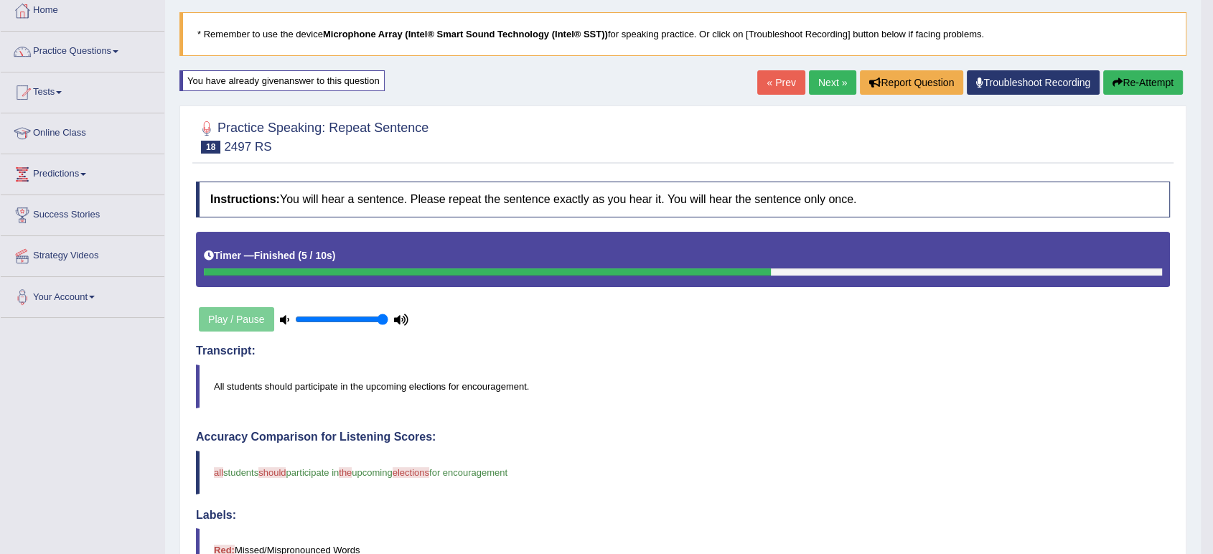
scroll to position [80, 0]
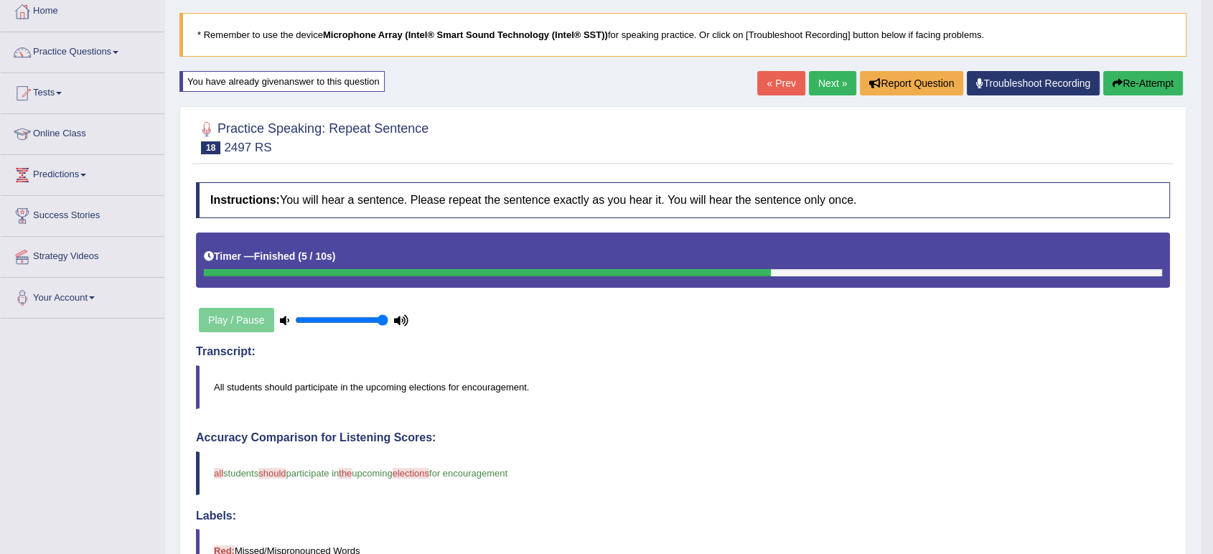
click at [831, 86] on link "Next »" at bounding box center [832, 83] width 47 height 24
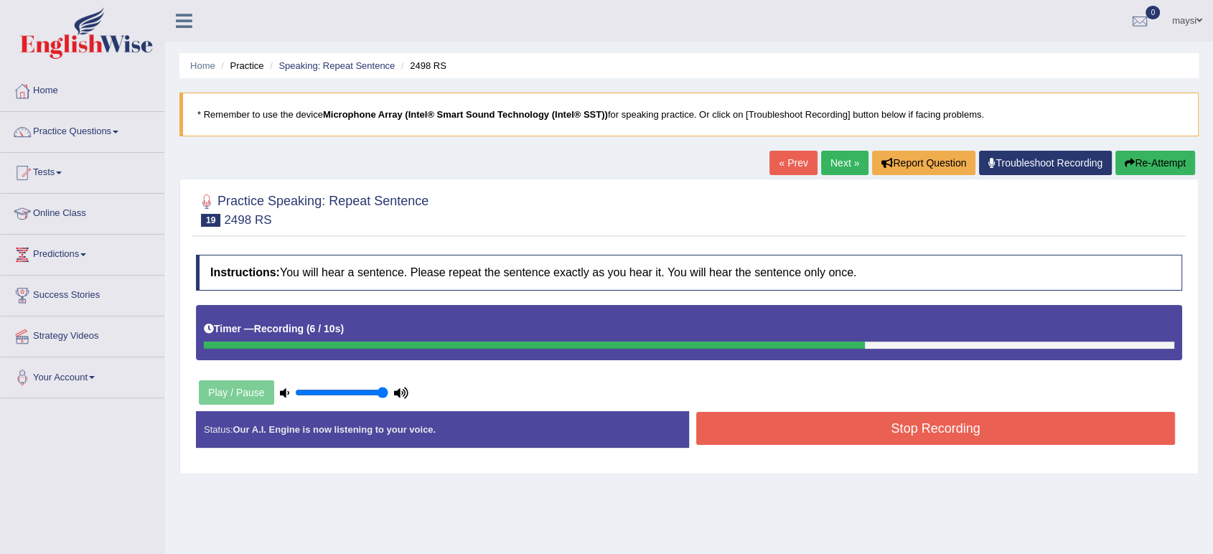
click at [713, 420] on button "Stop Recording" at bounding box center [935, 428] width 479 height 33
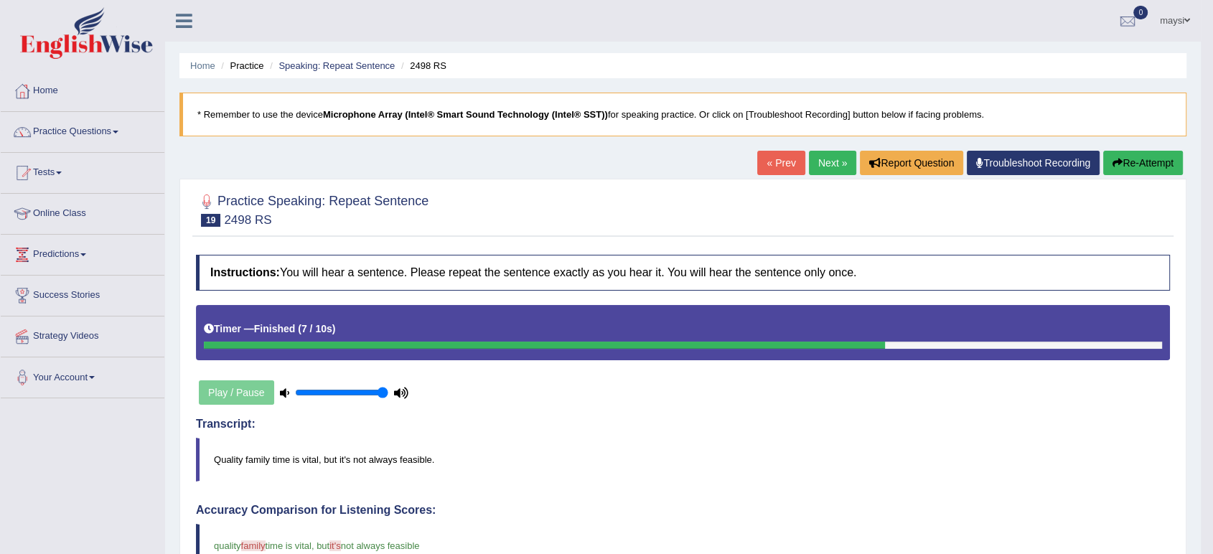
click at [832, 165] on link "Next »" at bounding box center [832, 163] width 47 height 24
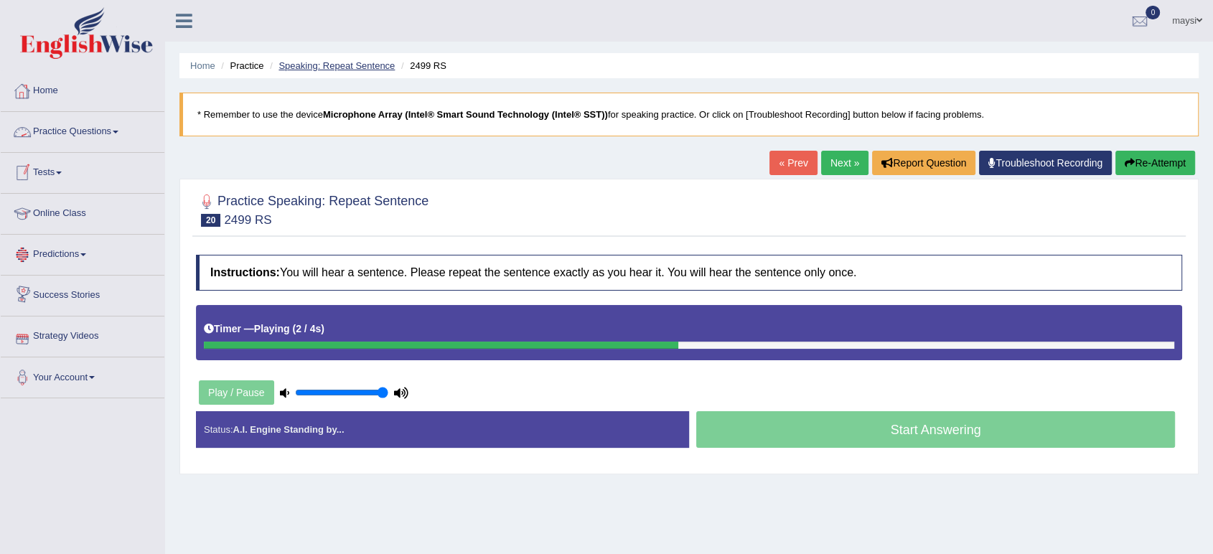
click at [294, 64] on link "Speaking: Repeat Sentence" at bounding box center [336, 65] width 116 height 11
